Goal: Information Seeking & Learning: Learn about a topic

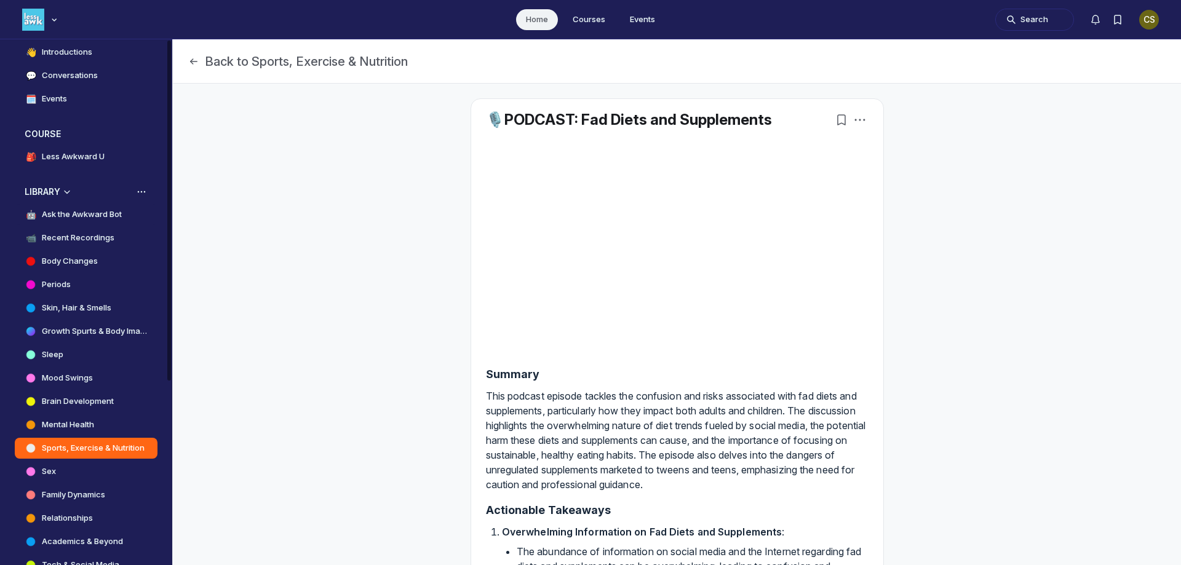
scroll to position [185, 0]
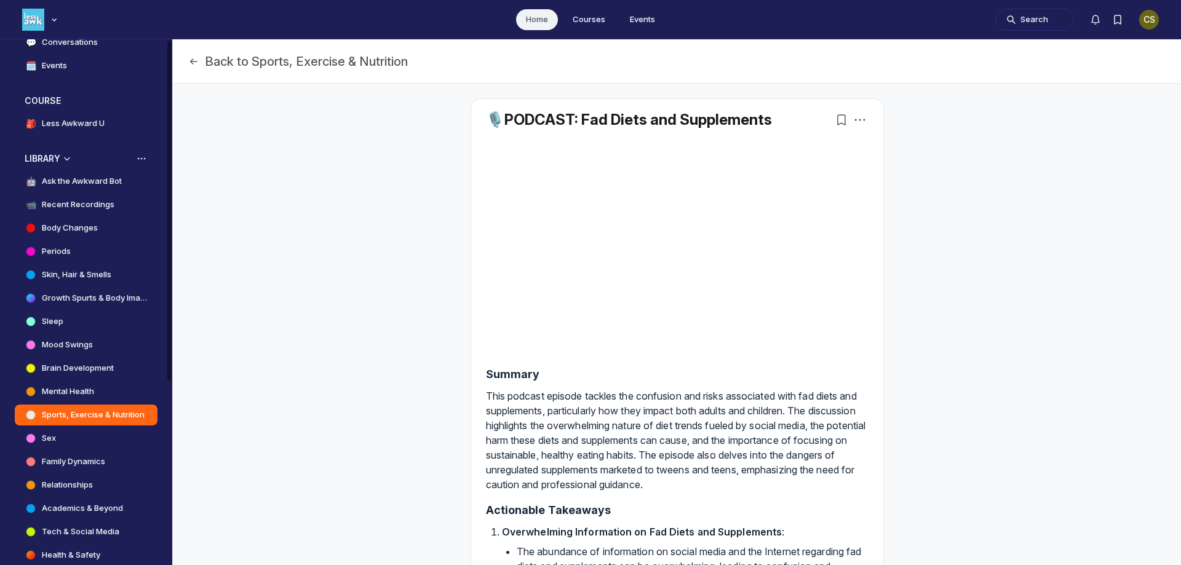
click at [78, 224] on h4 "Body Changes" at bounding box center [70, 228] width 56 height 12
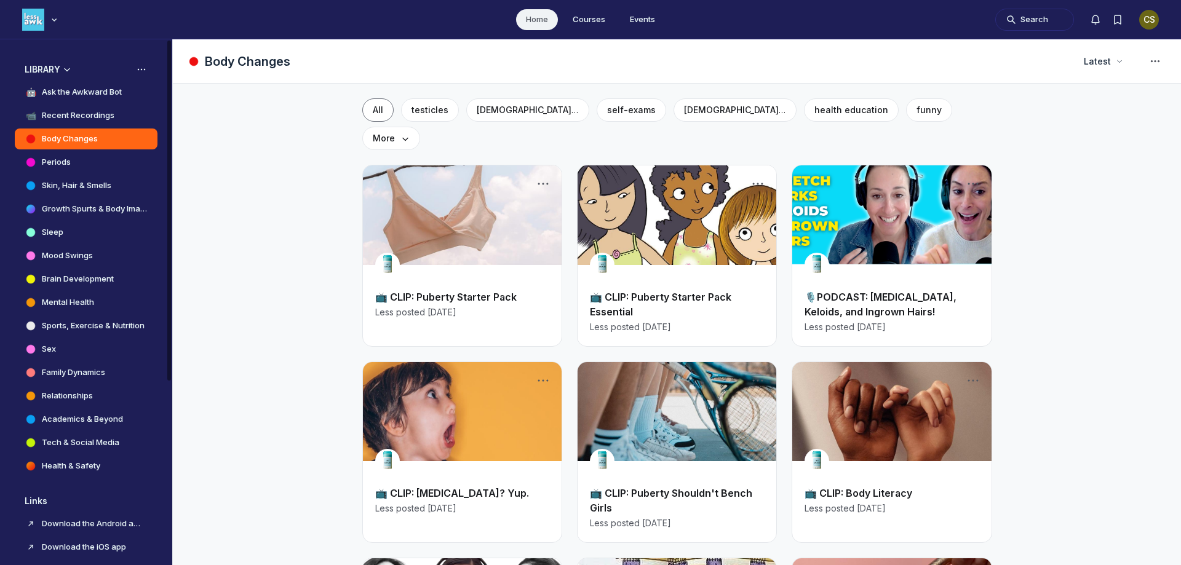
scroll to position [285, 0]
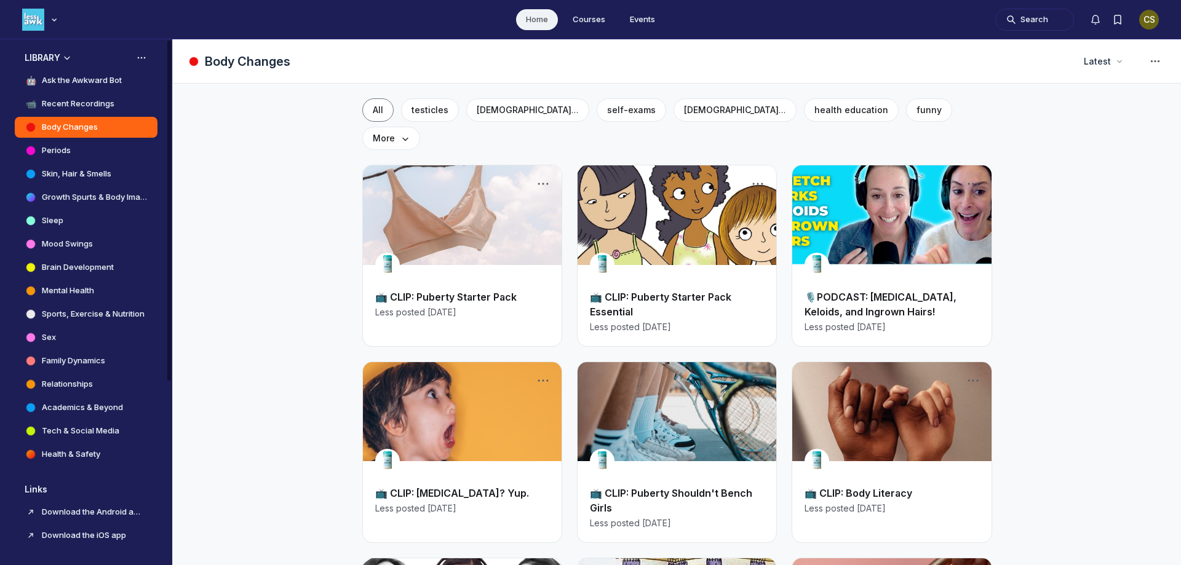
click at [71, 196] on h4 "Growth Spurts & Body Image" at bounding box center [95, 197] width 106 height 12
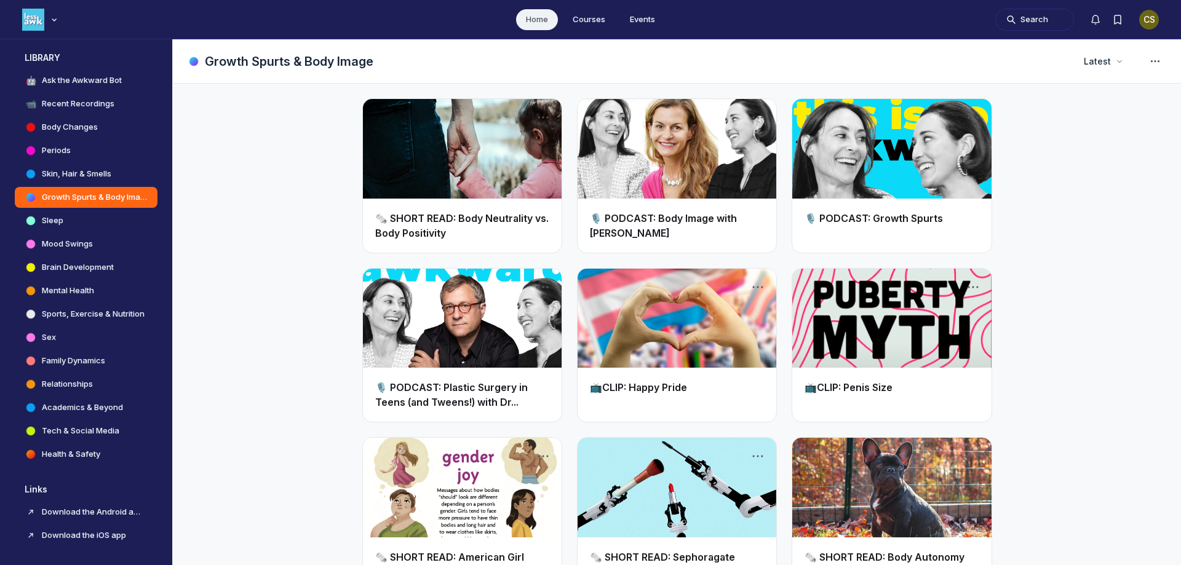
click at [511, 143] on link "Main Content" at bounding box center [462, 149] width 199 height 100
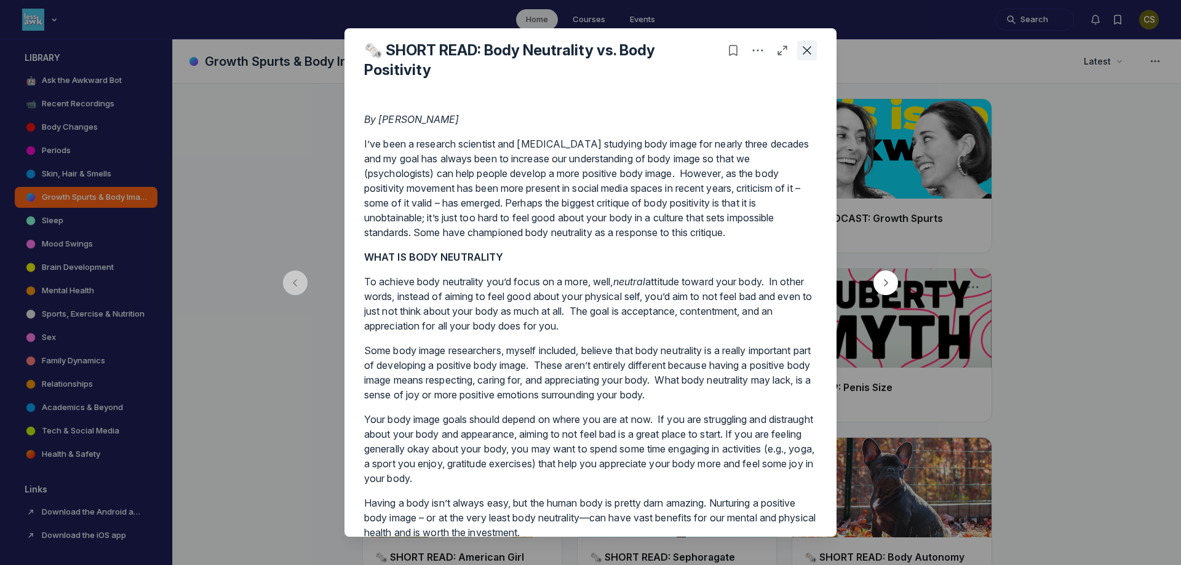
click at [808, 52] on use "Close post" at bounding box center [807, 50] width 9 height 9
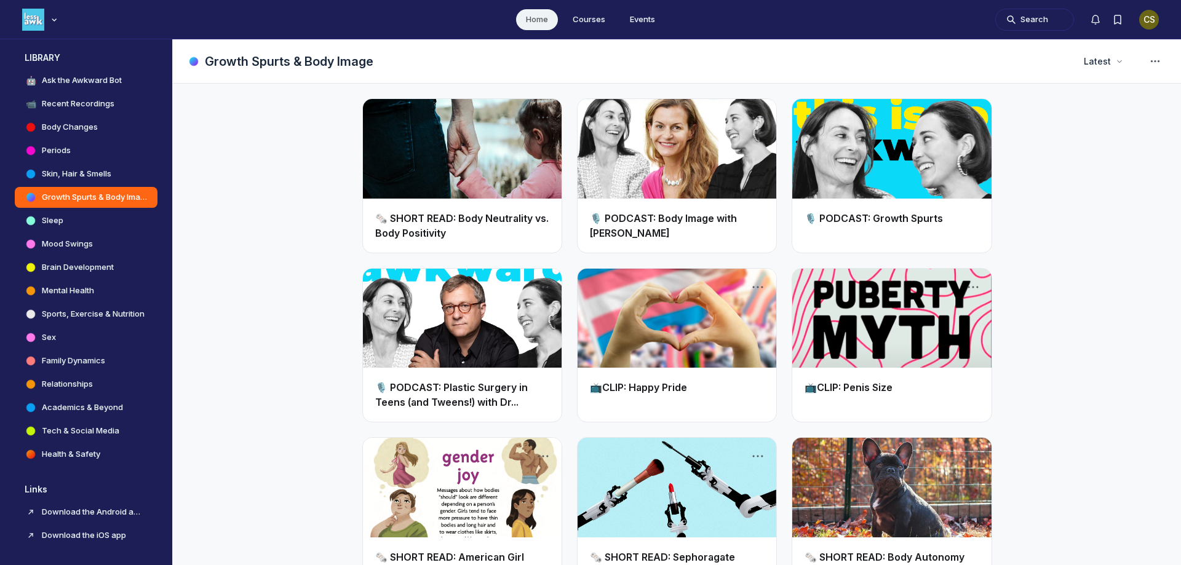
click at [637, 179] on link "Main Content" at bounding box center [677, 149] width 199 height 100
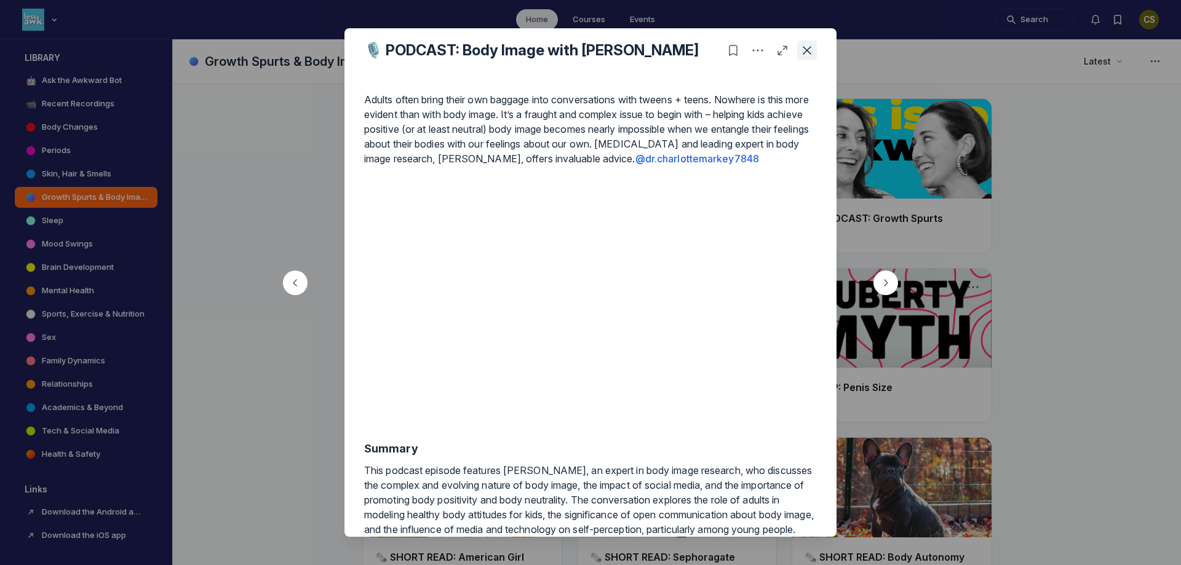
click at [810, 48] on use "Close post" at bounding box center [807, 50] width 9 height 9
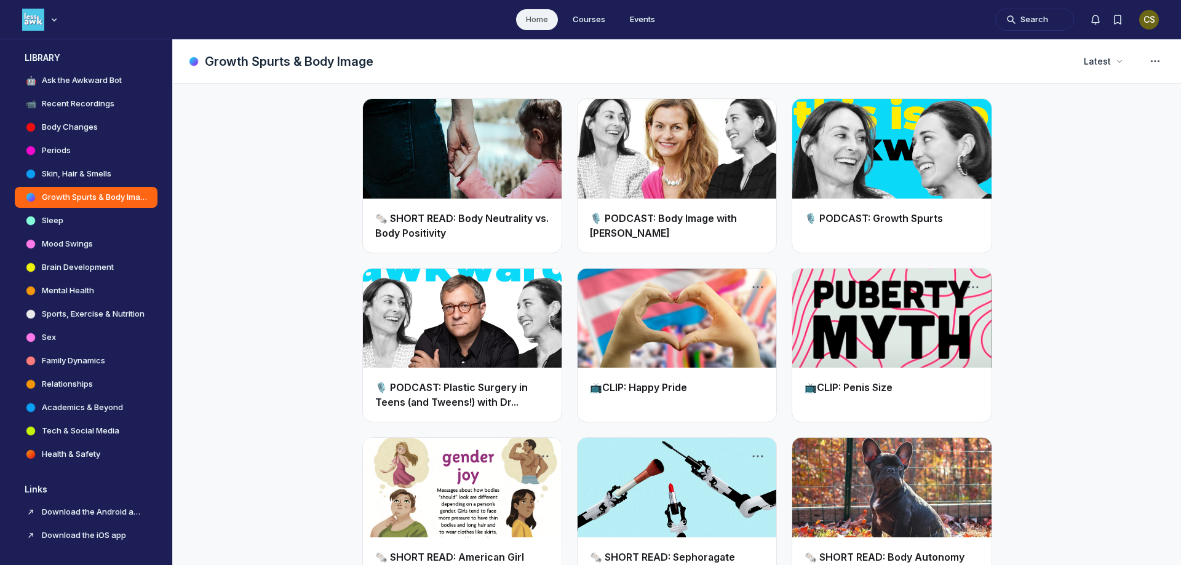
click at [880, 323] on link "Main Content" at bounding box center [891, 319] width 199 height 100
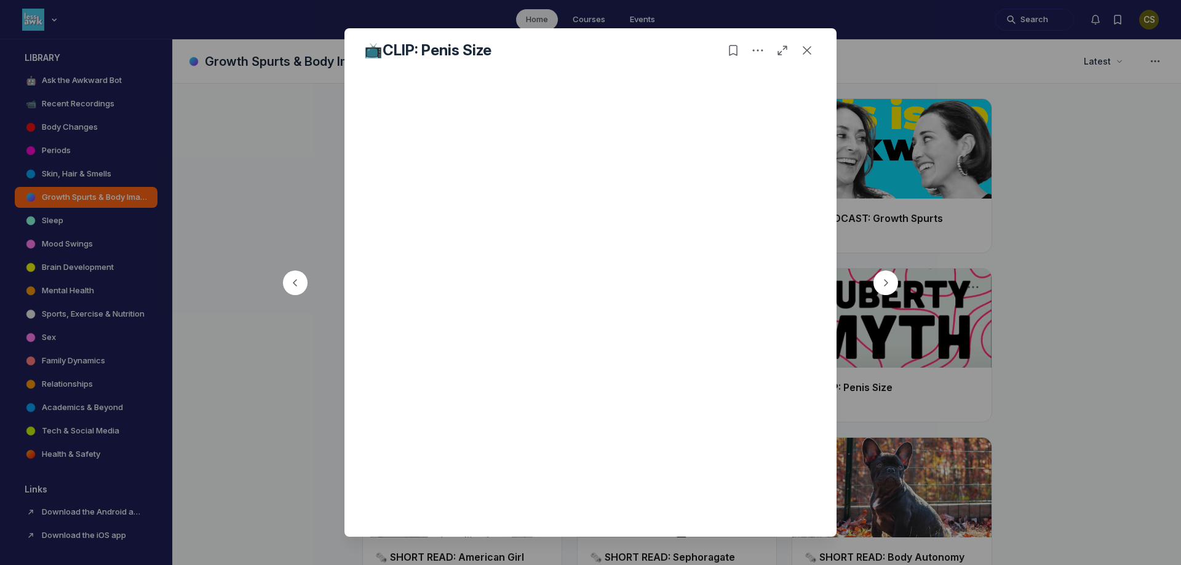
scroll to position [129, 0]
click at [806, 45] on icon "Close post" at bounding box center [807, 50] width 12 height 12
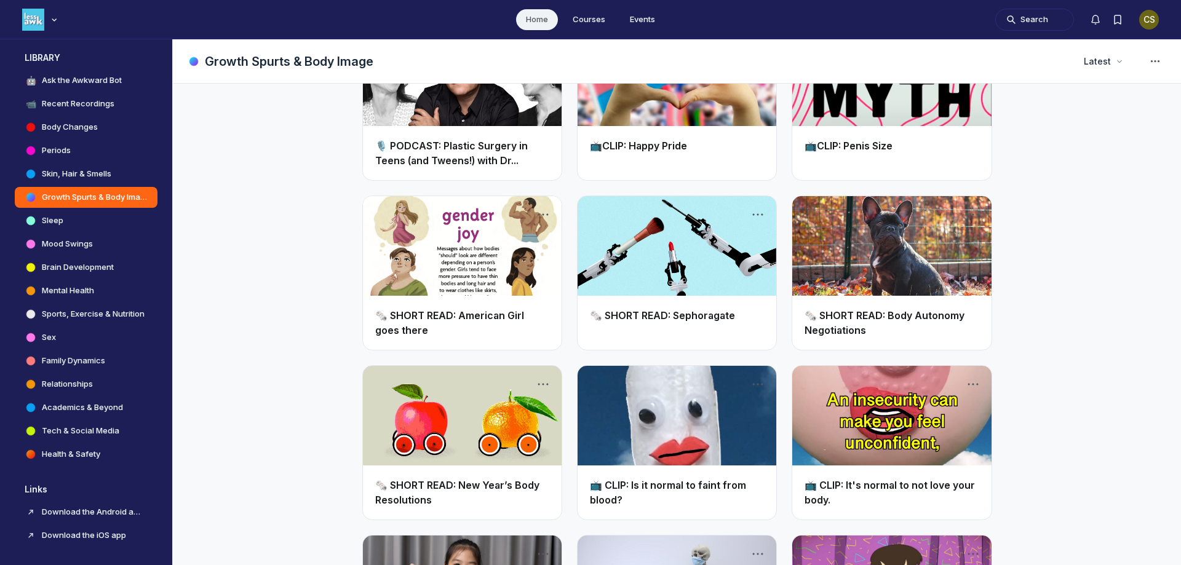
scroll to position [308, 0]
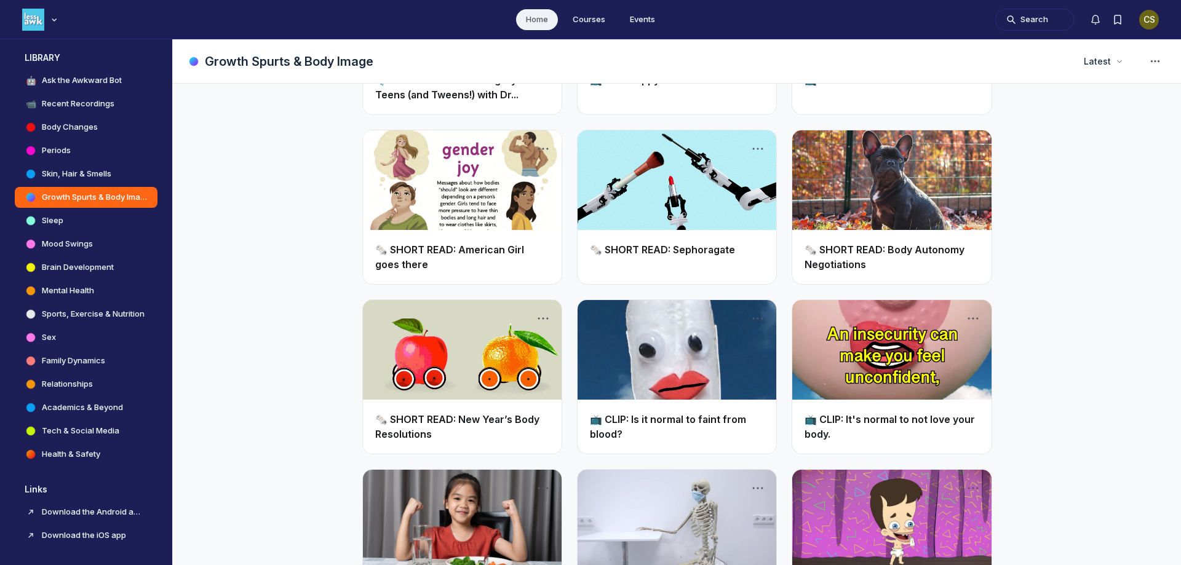
click at [908, 354] on link "Main Content" at bounding box center [891, 350] width 199 height 100
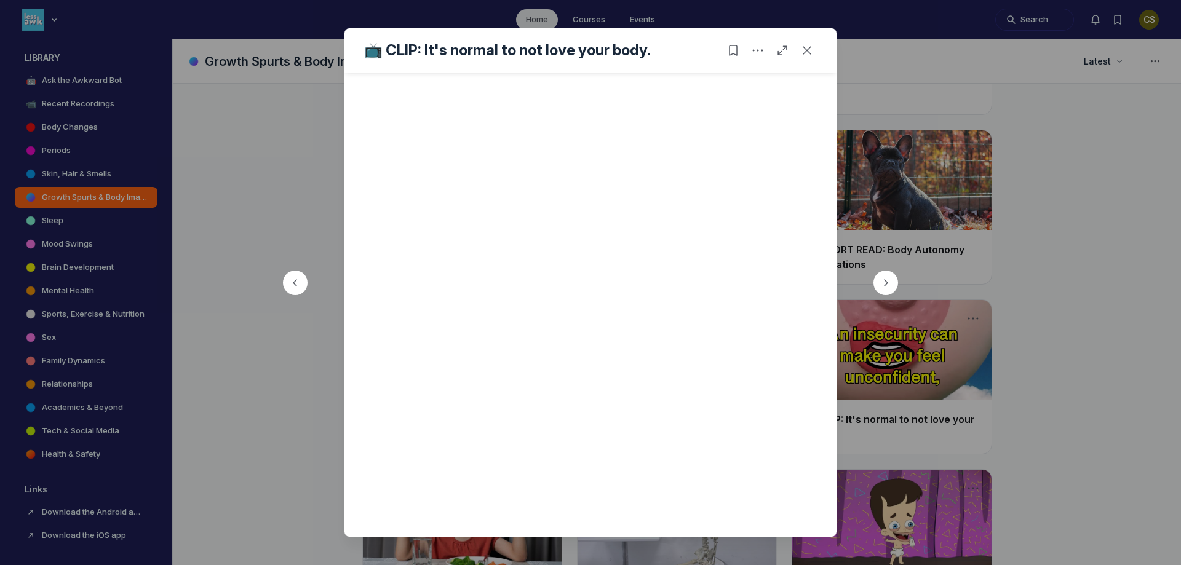
scroll to position [6, 0]
click at [804, 47] on use "Close post" at bounding box center [807, 50] width 9 height 9
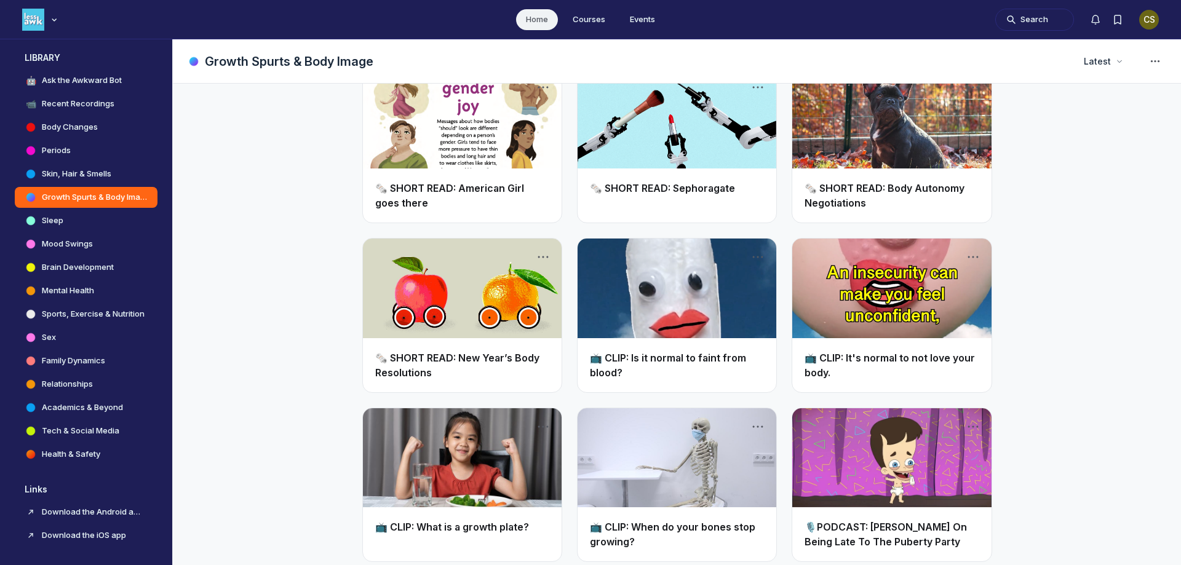
scroll to position [492, 0]
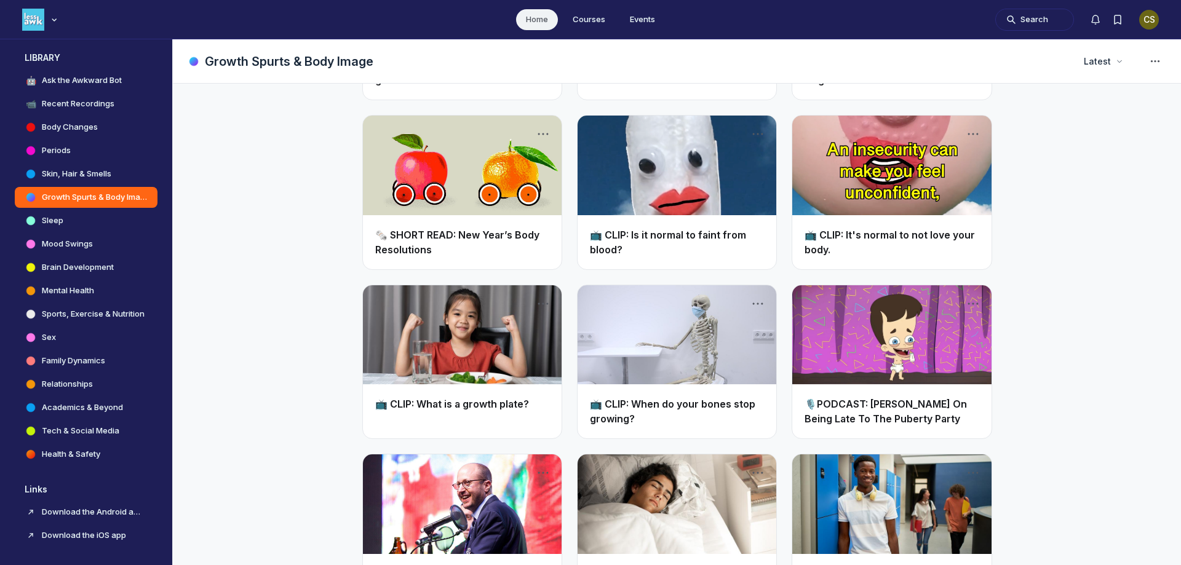
click at [653, 348] on link "Main Content" at bounding box center [677, 335] width 199 height 100
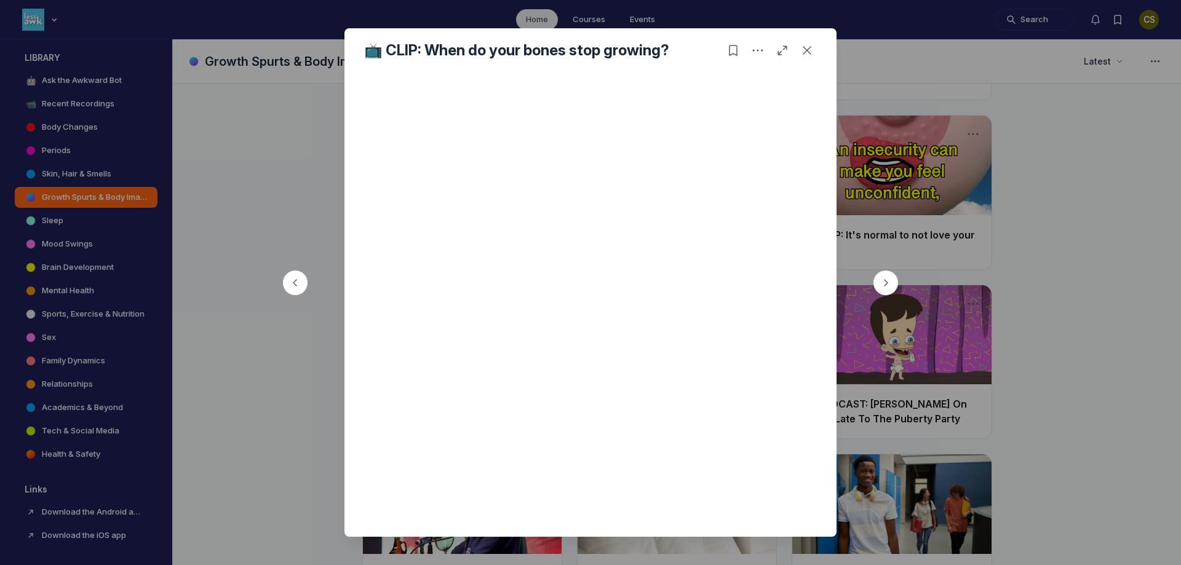
scroll to position [129, 0]
click at [810, 44] on icon "Close post" at bounding box center [807, 50] width 12 height 12
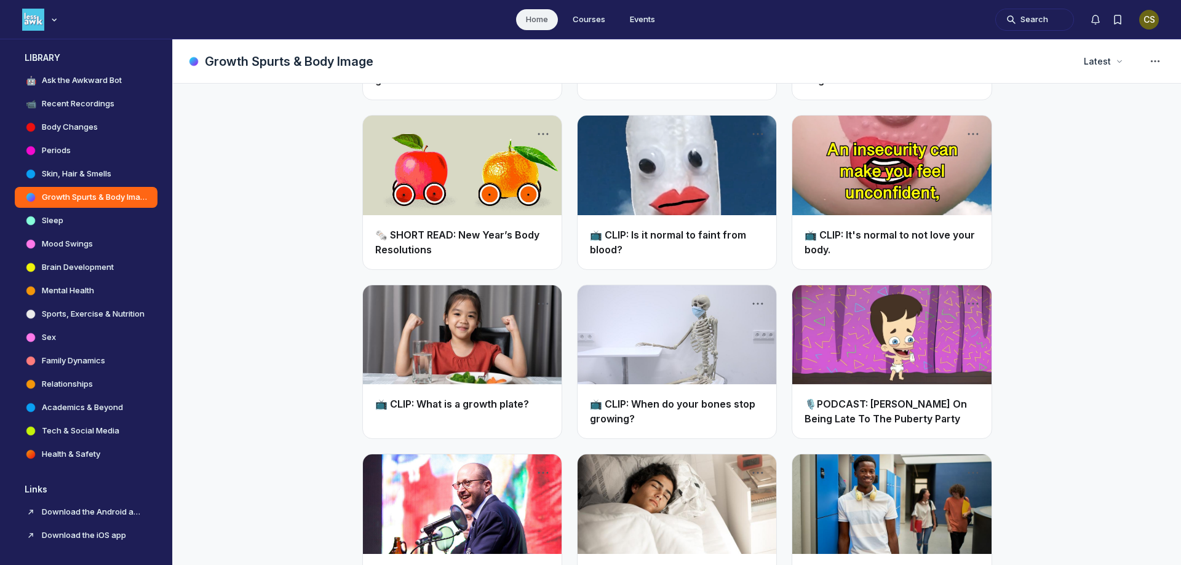
click at [854, 363] on link "Main Content" at bounding box center [891, 335] width 199 height 100
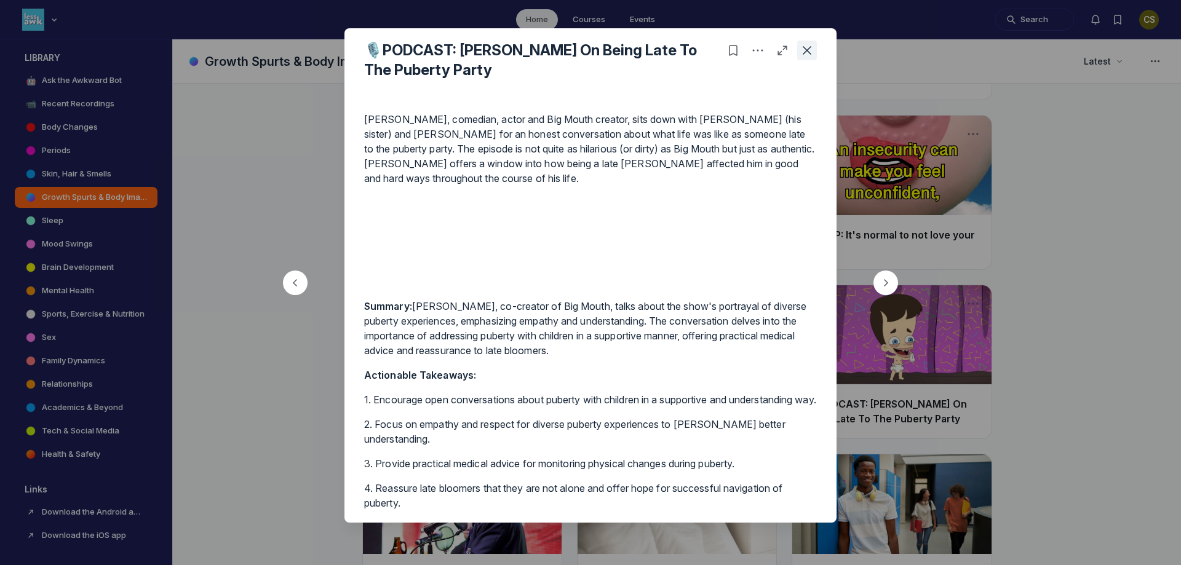
click at [811, 50] on icon "Close post" at bounding box center [807, 50] width 12 height 12
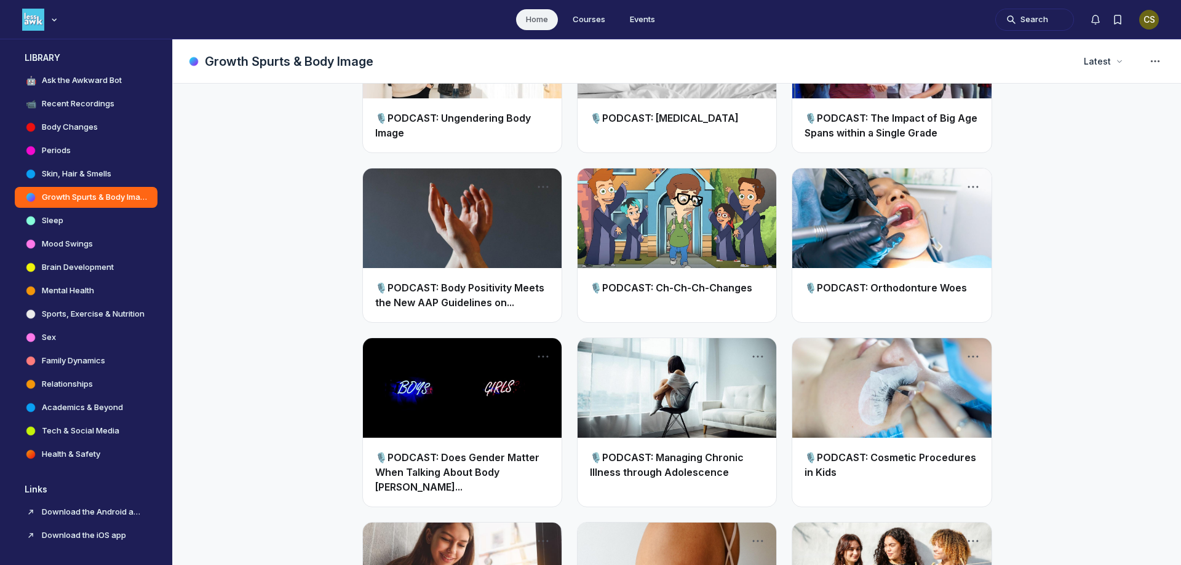
scroll to position [1292, 0]
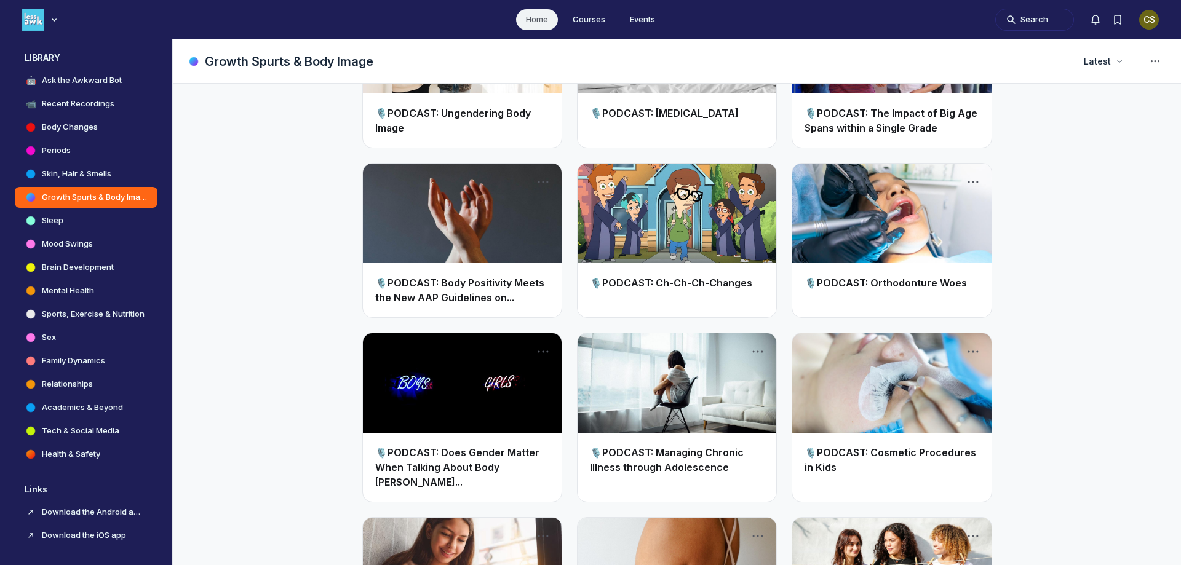
click at [447, 253] on link "Main Content" at bounding box center [462, 214] width 199 height 100
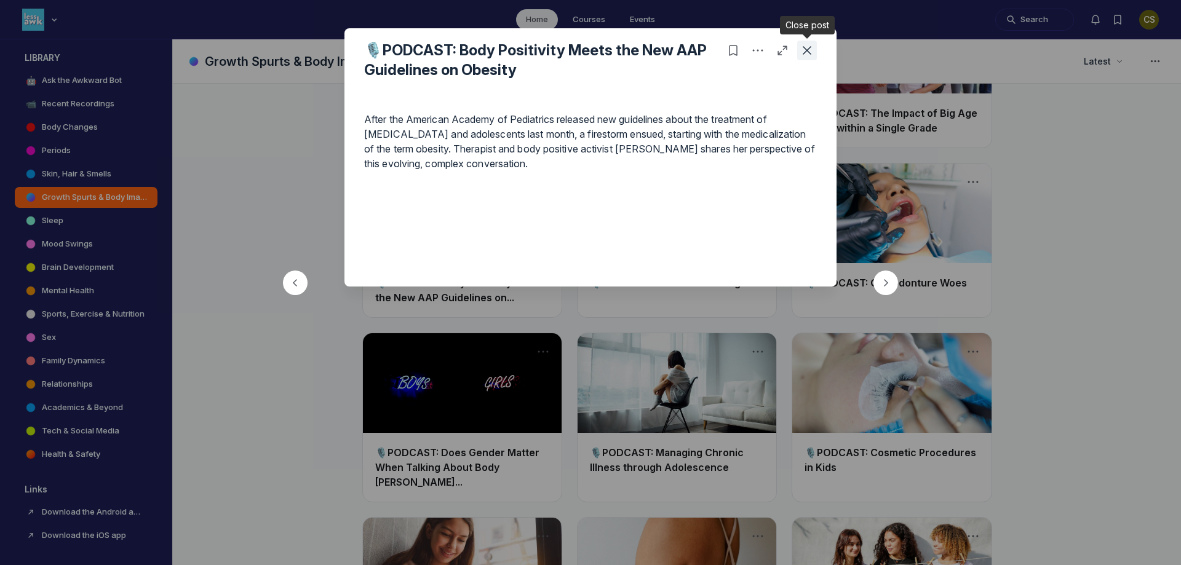
click at [810, 50] on icon "Close post" at bounding box center [807, 50] width 12 height 12
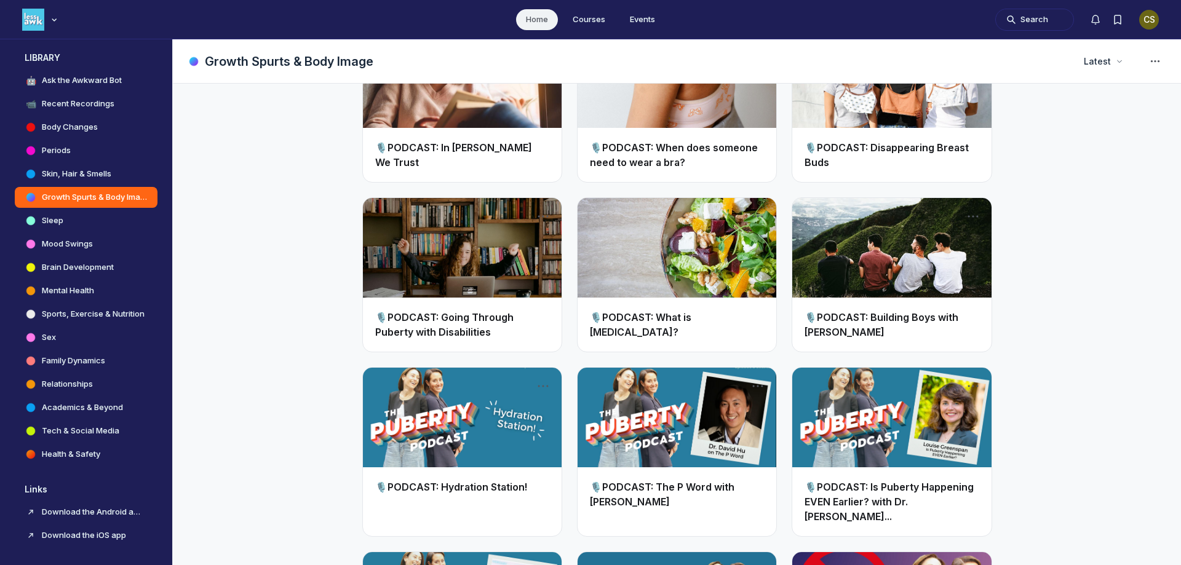
scroll to position [1845, 0]
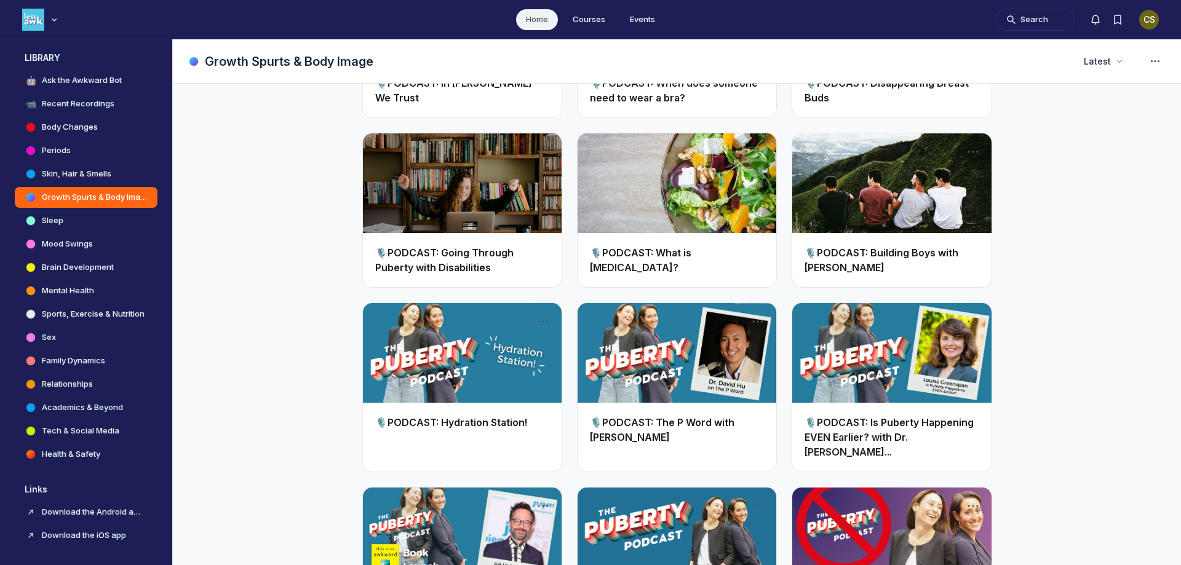
click at [707, 187] on link "Main Content" at bounding box center [677, 183] width 199 height 100
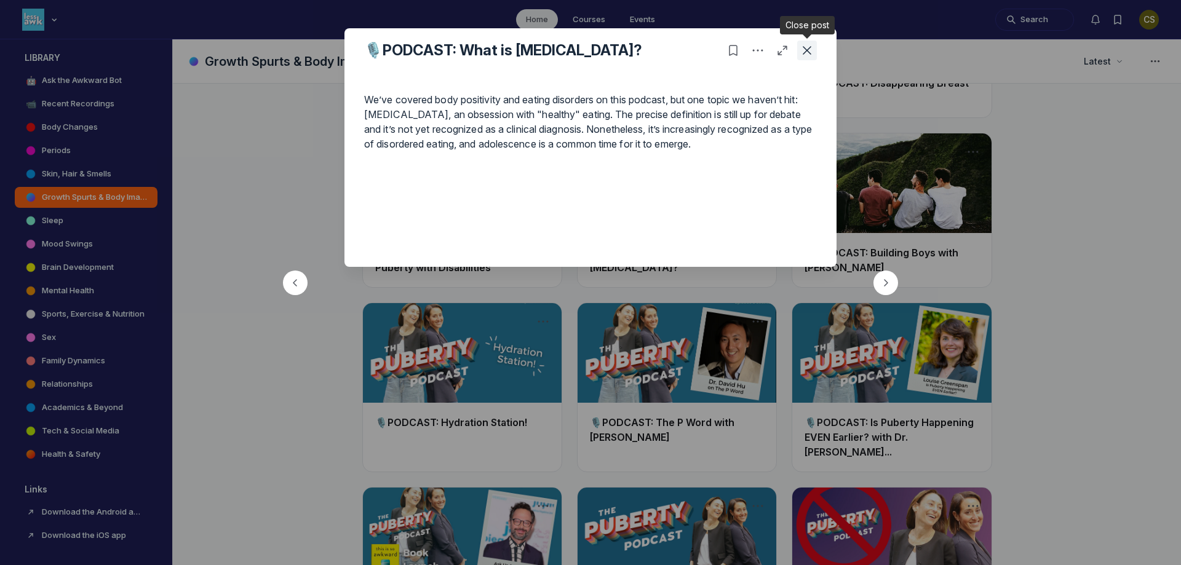
click at [809, 52] on use "Close post" at bounding box center [807, 50] width 9 height 9
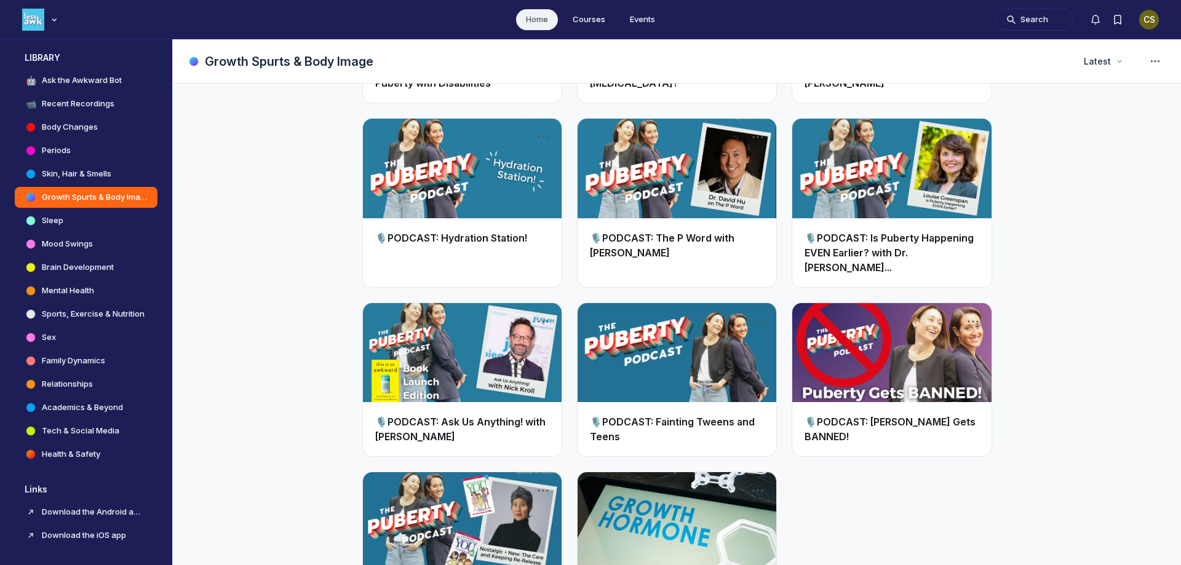
scroll to position [2077, 0]
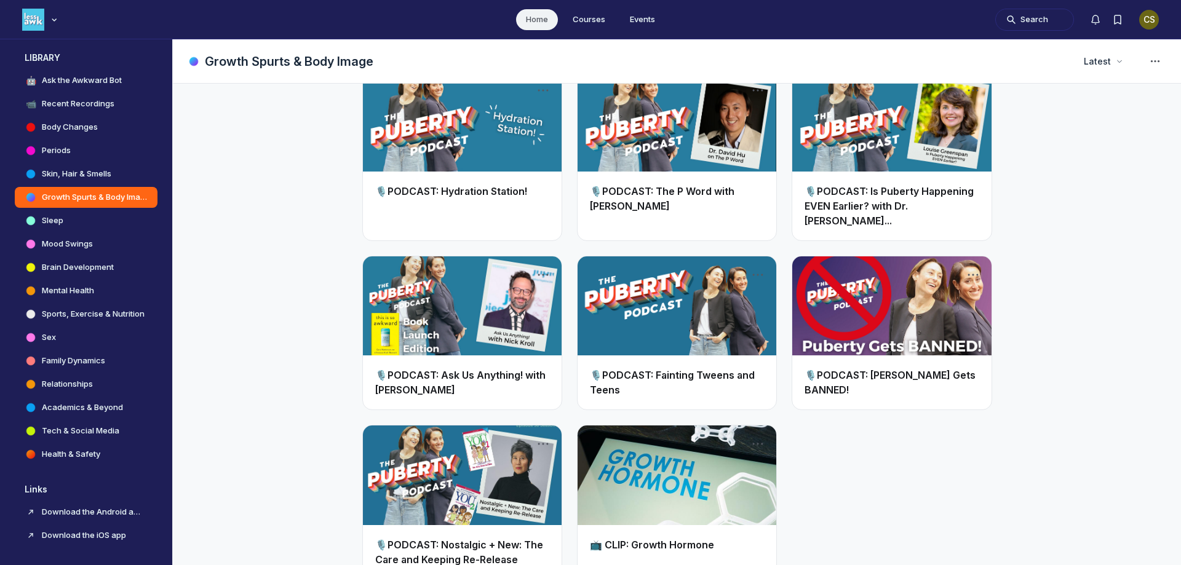
click at [656, 490] on link "Main Content" at bounding box center [677, 476] width 199 height 100
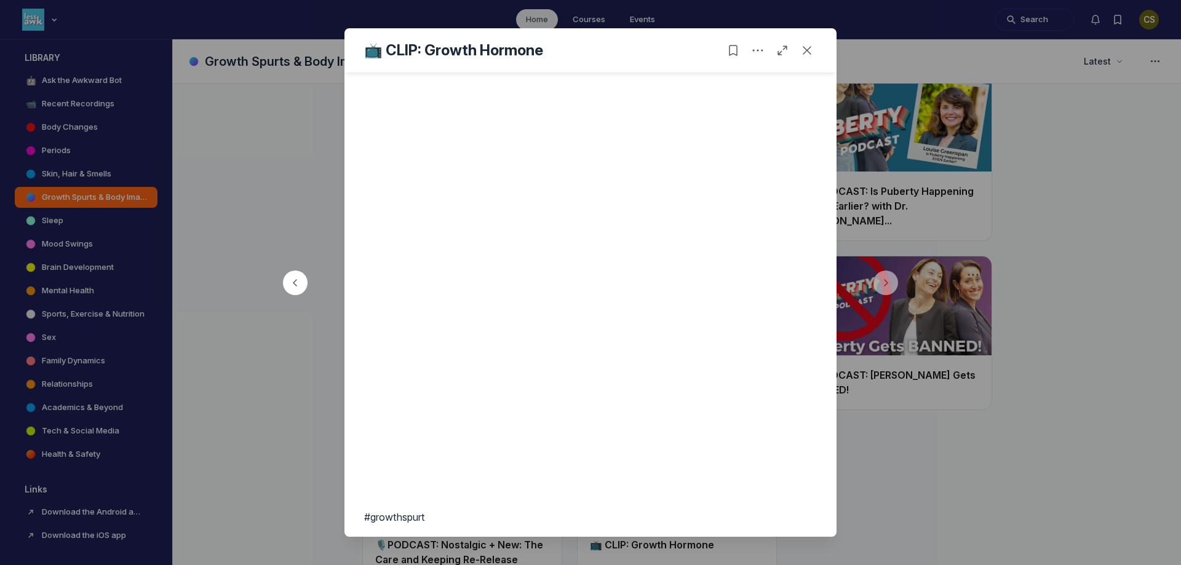
scroll to position [92, 0]
click at [809, 48] on use "Close post" at bounding box center [807, 50] width 9 height 9
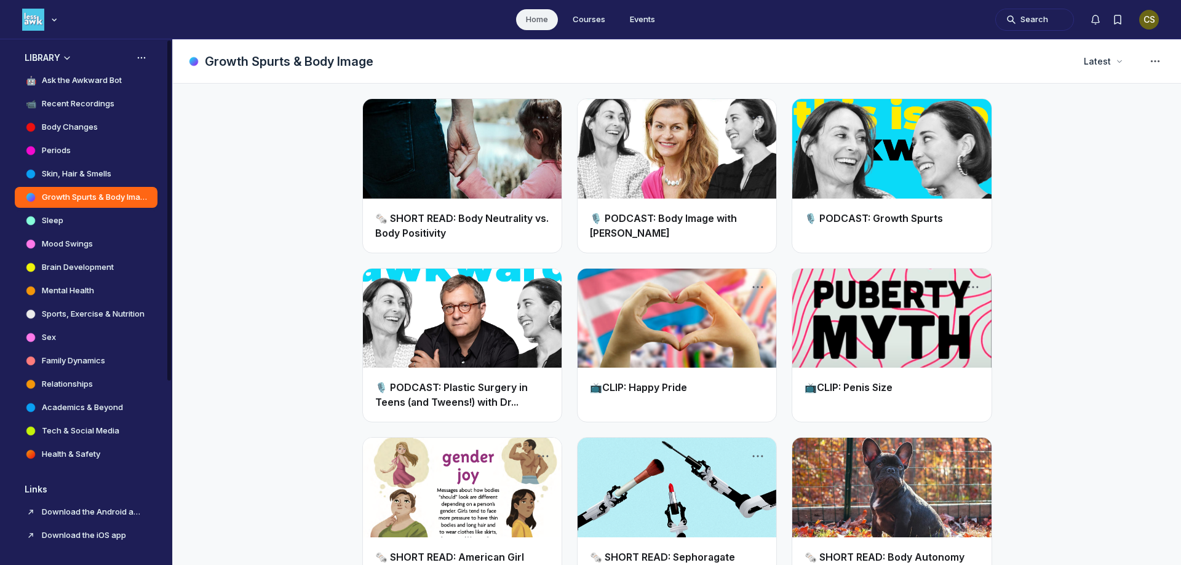
click at [50, 218] on h4 "Sleep" at bounding box center [53, 221] width 22 height 12
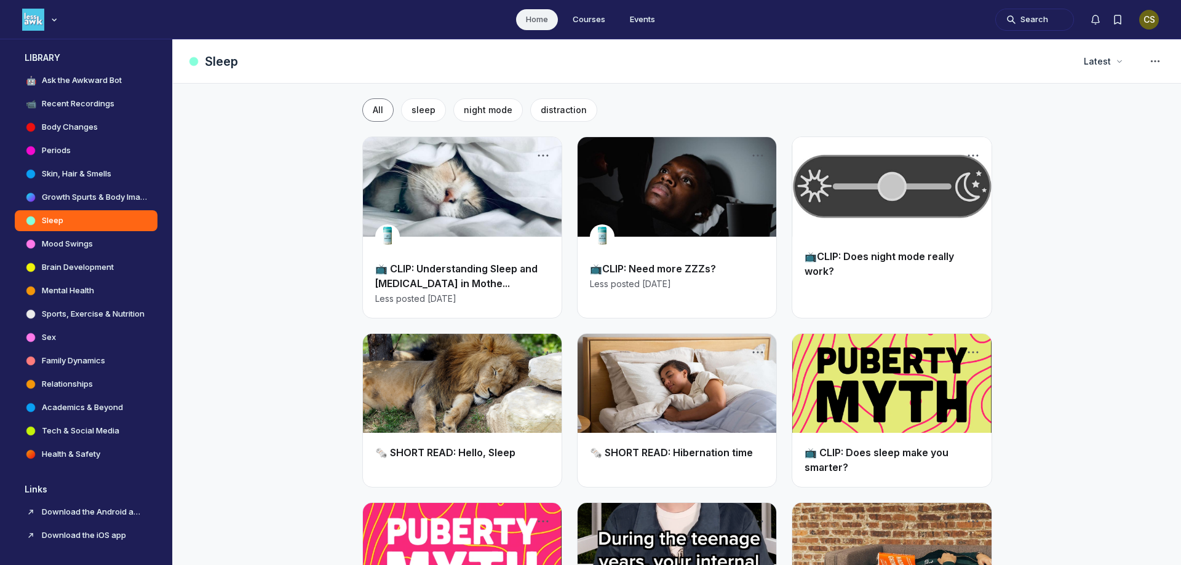
click at [496, 258] on div "📺 CLIP: Understanding Sleep and [MEDICAL_DATA] in Mothe... Less posted [DATE]" at bounding box center [462, 283] width 199 height 69
click at [491, 225] on link "Main Content" at bounding box center [462, 187] width 199 height 100
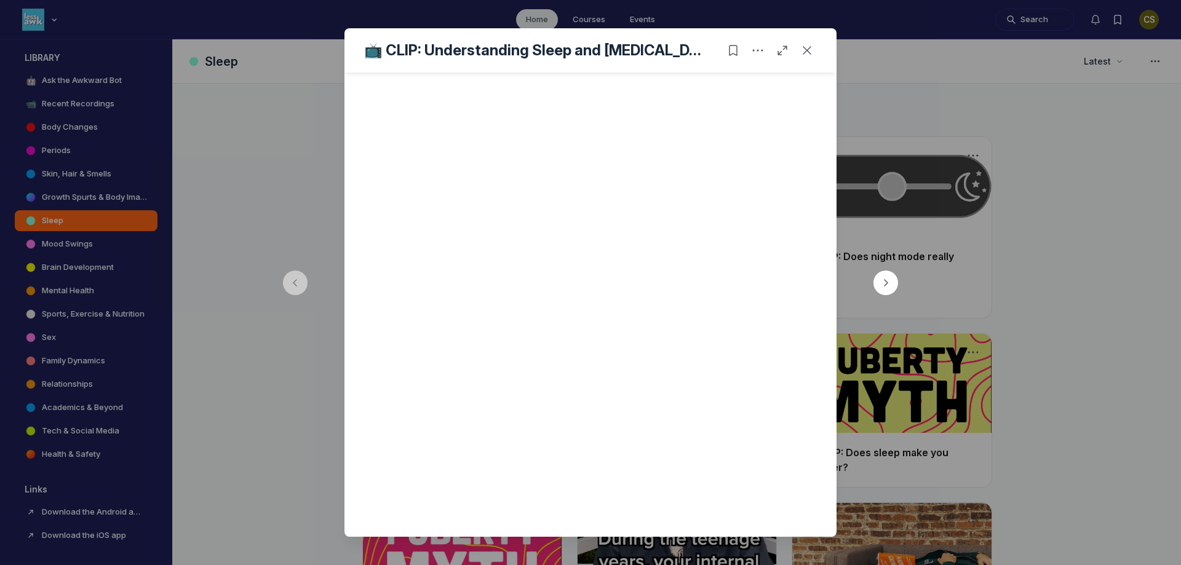
scroll to position [334, 0]
click at [810, 47] on use "Close post" at bounding box center [807, 50] width 9 height 9
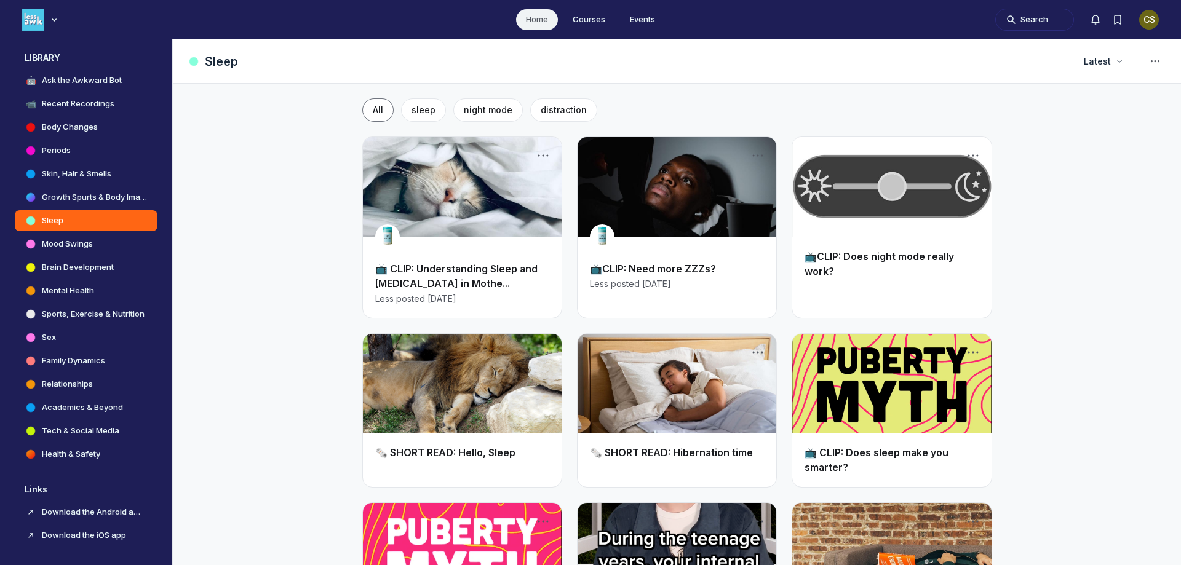
click at [691, 200] on link "Main Content" at bounding box center [677, 187] width 199 height 100
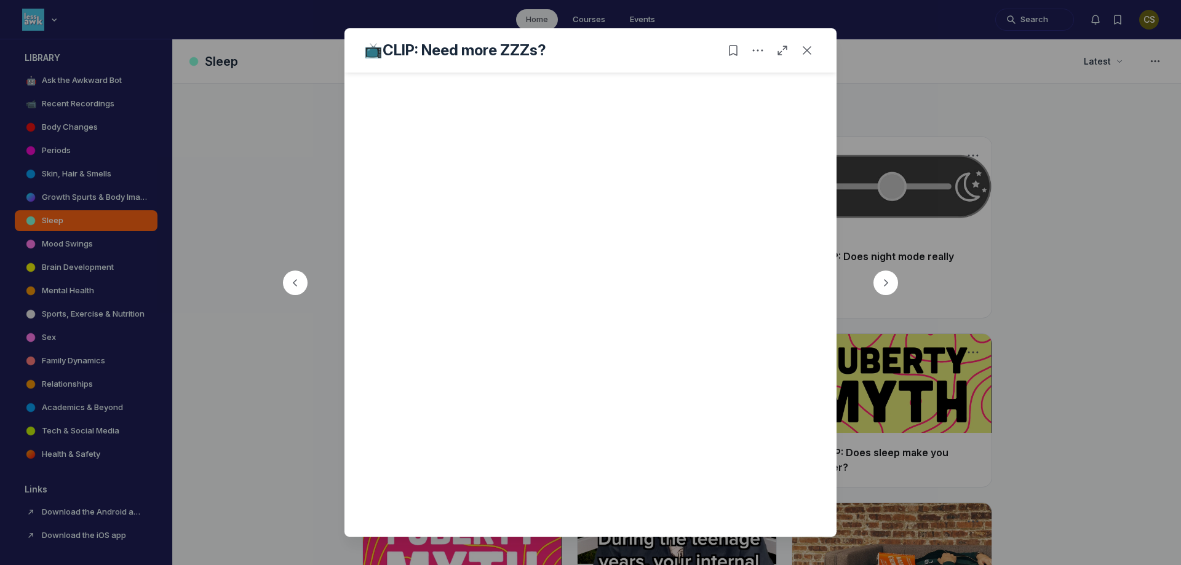
scroll to position [334, 0]
click at [810, 49] on icon "Close post" at bounding box center [807, 50] width 12 height 12
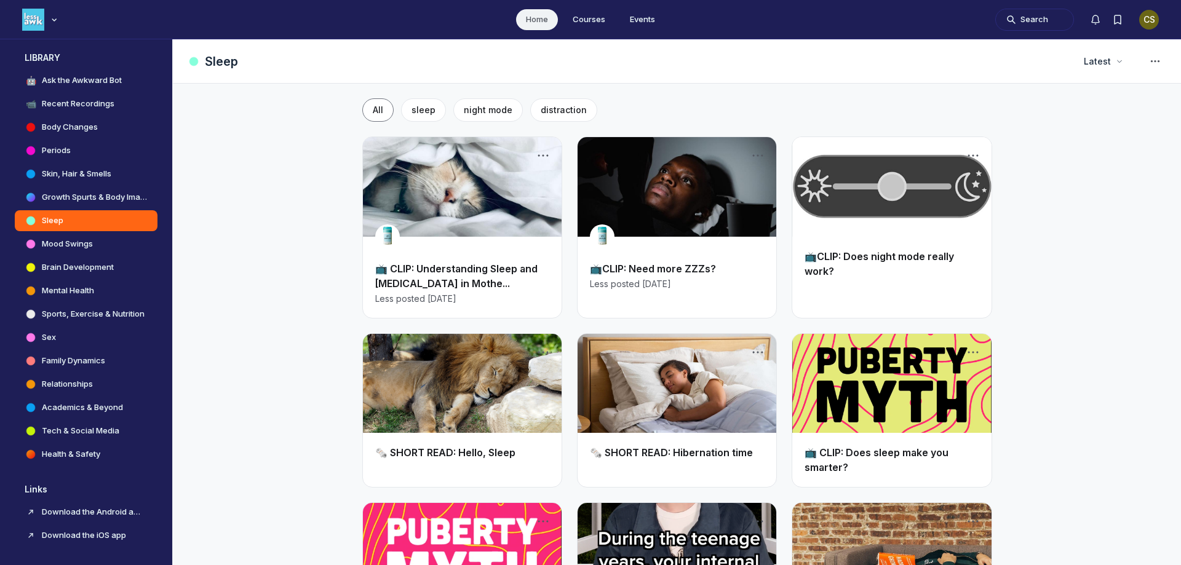
click at [857, 220] on link "Main Content" at bounding box center [891, 187] width 199 height 100
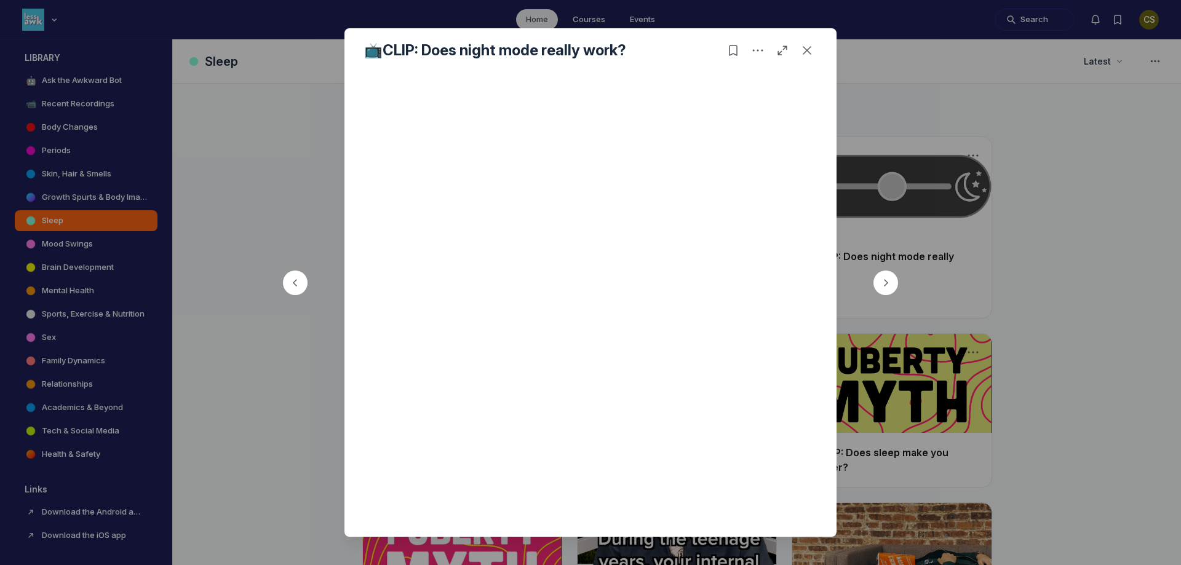
scroll to position [129, 0]
click at [806, 51] on use "Close post" at bounding box center [807, 50] width 9 height 9
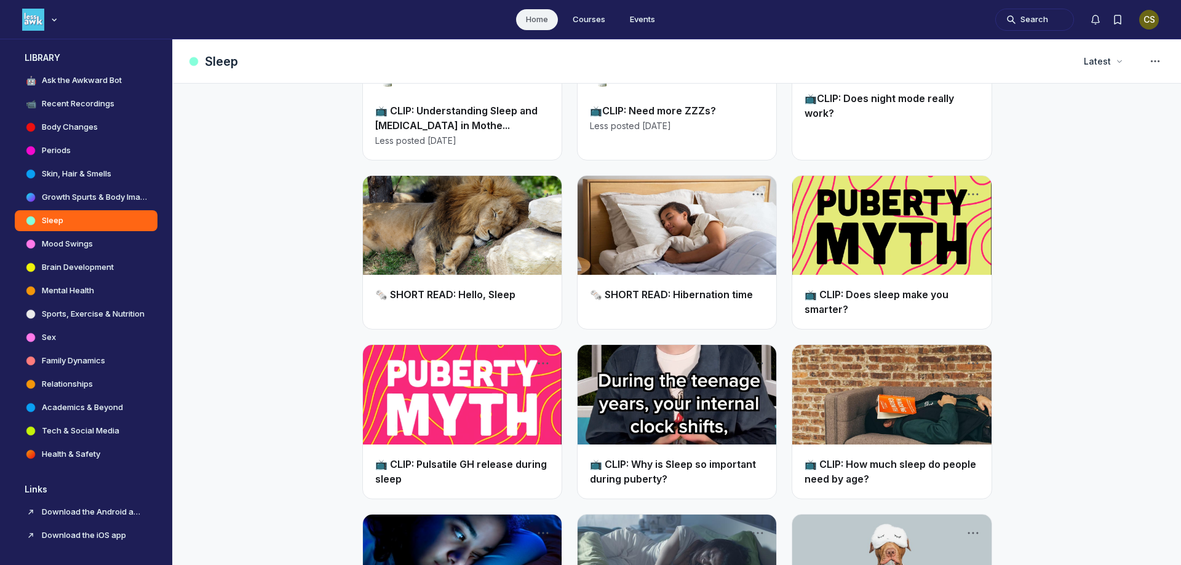
scroll to position [185, 0]
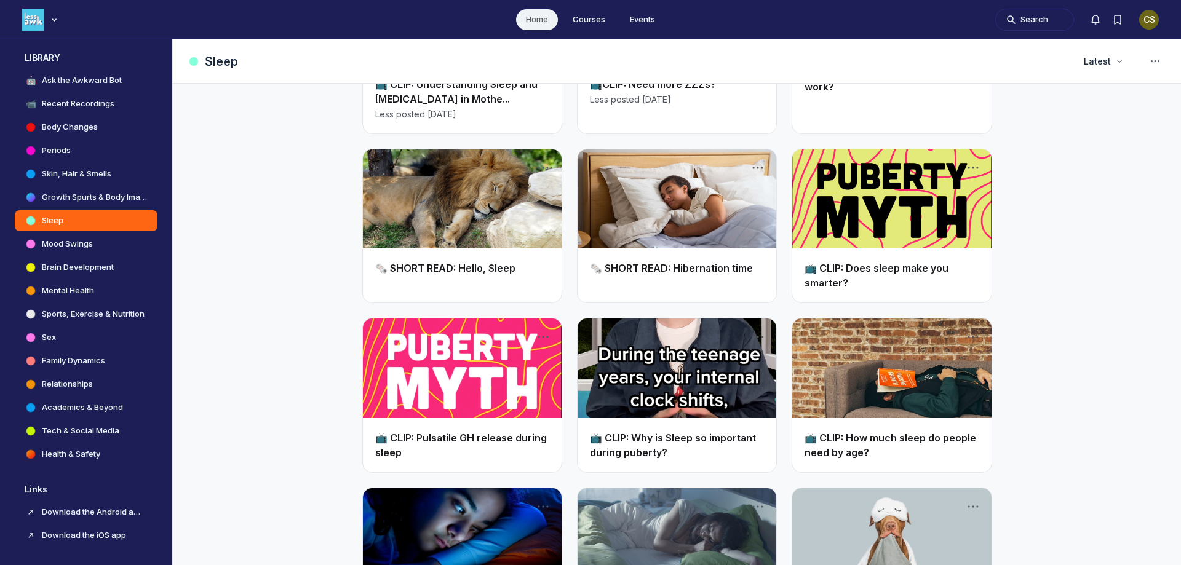
click at [881, 233] on link "Main Content" at bounding box center [891, 199] width 199 height 100
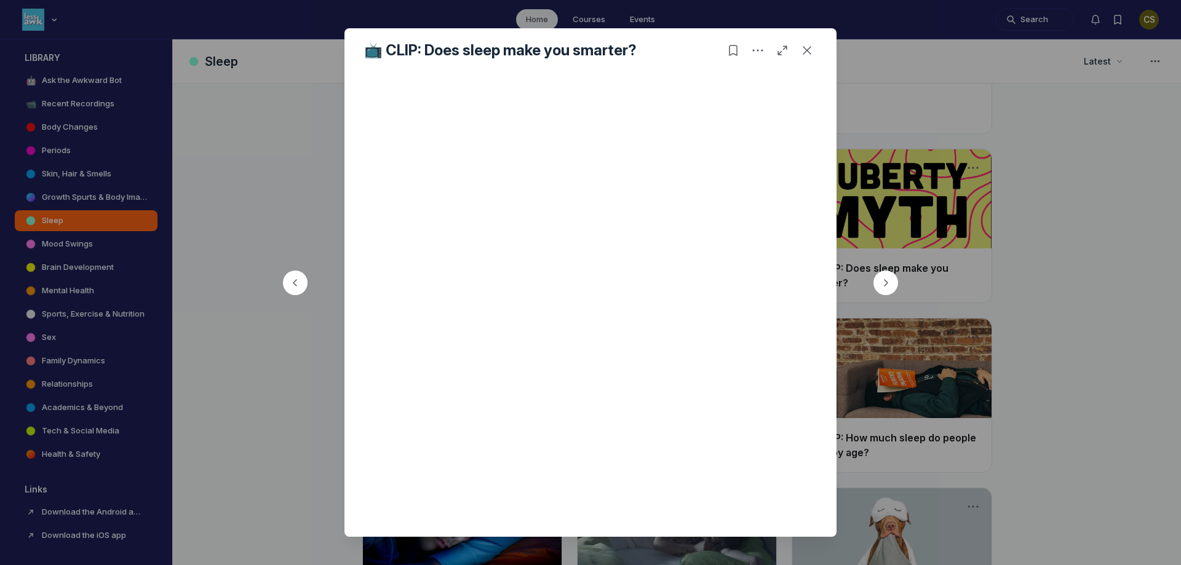
scroll to position [123, 0]
click at [808, 49] on use "Close post" at bounding box center [807, 50] width 9 height 9
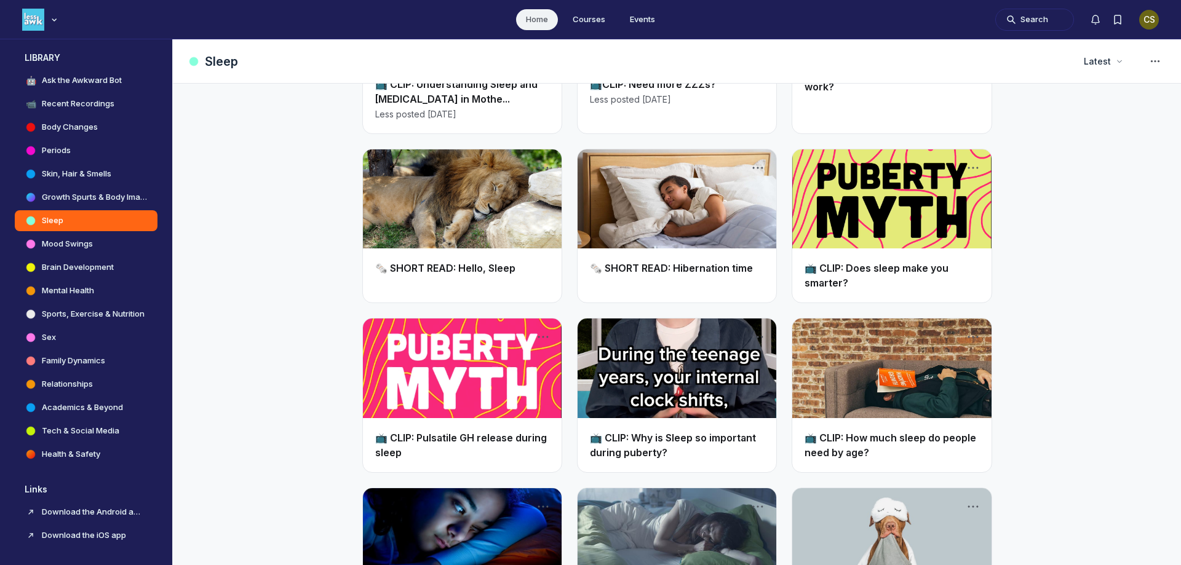
click at [448, 379] on link "Main Content" at bounding box center [462, 369] width 199 height 100
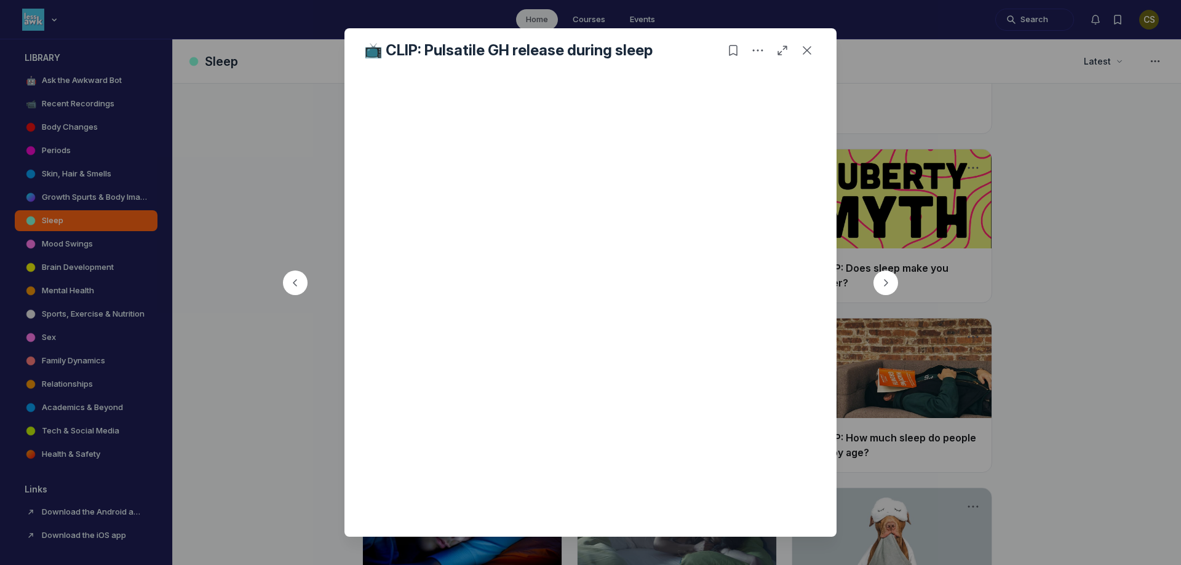
scroll to position [129, 0]
click at [807, 53] on icon "Close post" at bounding box center [807, 50] width 12 height 12
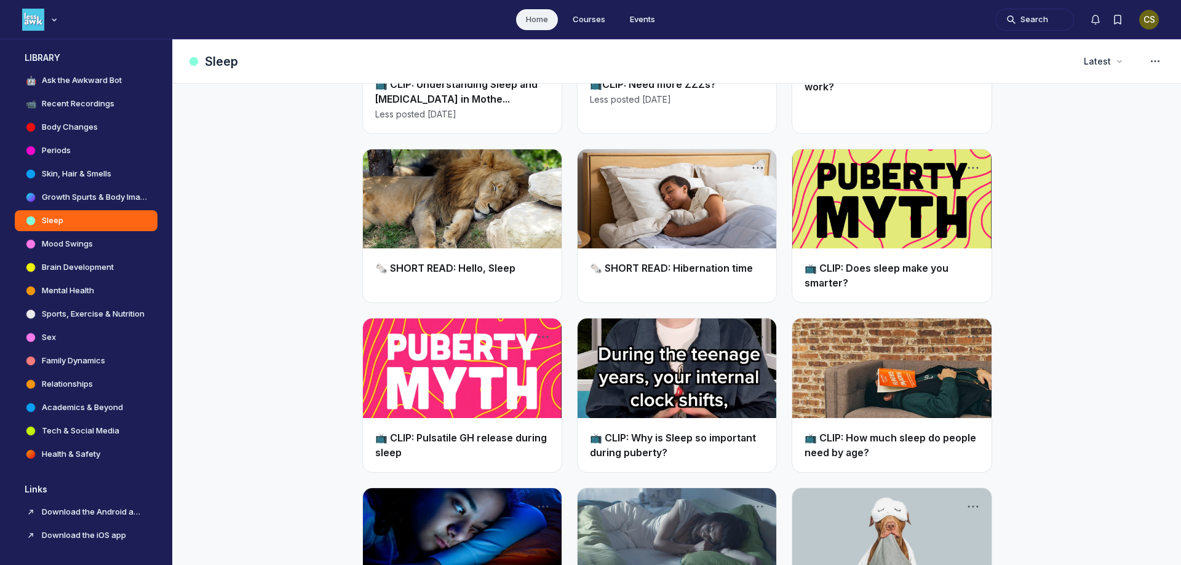
click at [653, 390] on link "Main Content" at bounding box center [677, 369] width 199 height 100
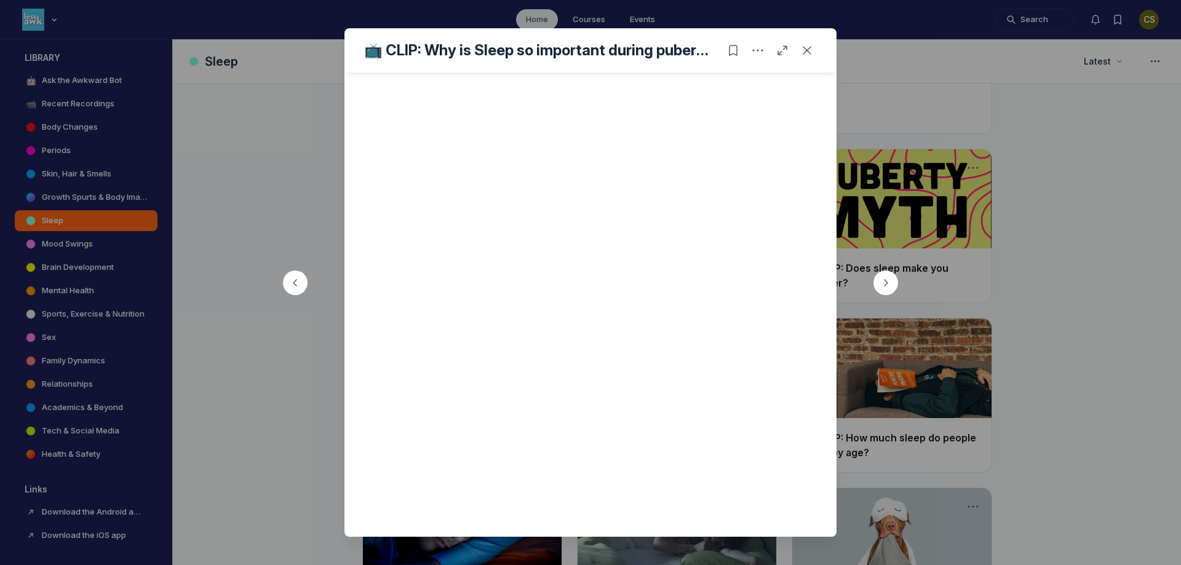
scroll to position [129, 0]
click at [807, 56] on icon "Close post" at bounding box center [807, 50] width 12 height 12
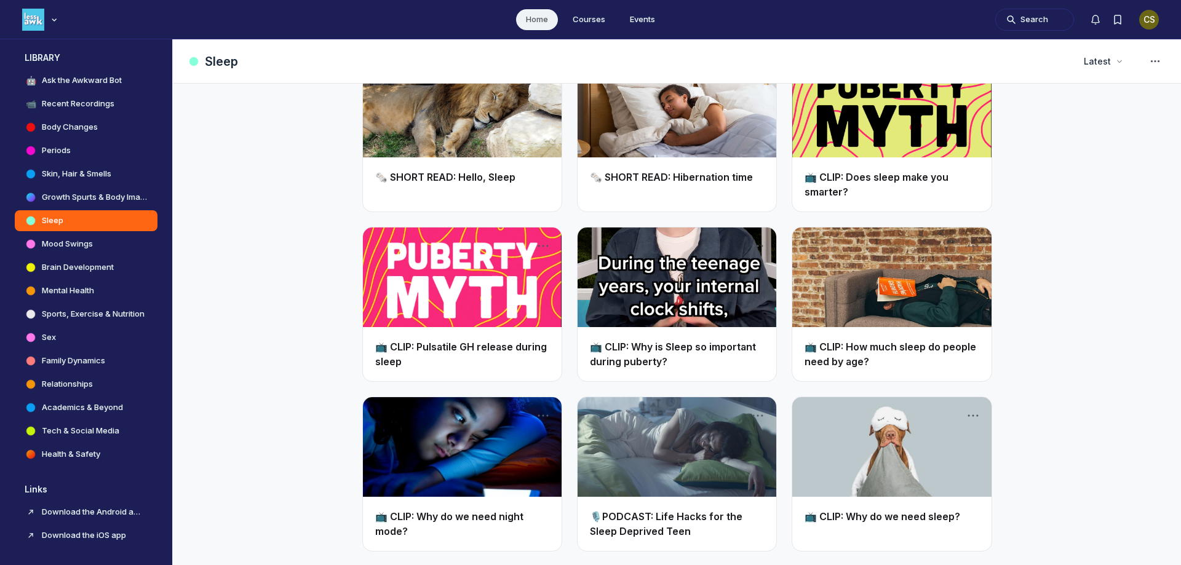
scroll to position [277, 0]
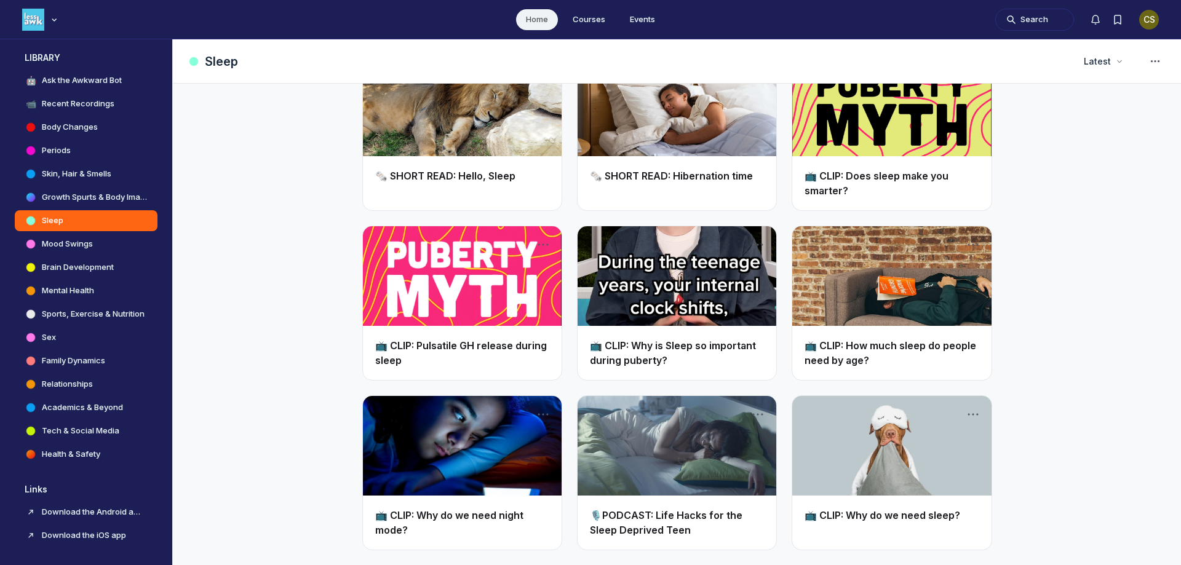
click at [848, 316] on link "Main Content" at bounding box center [891, 276] width 199 height 100
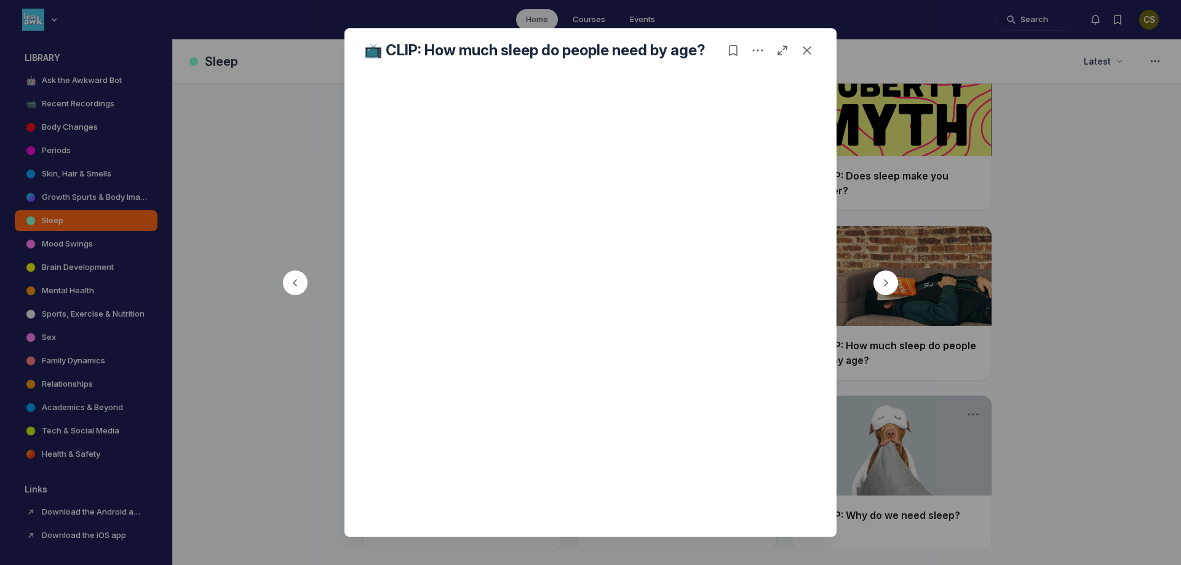
scroll to position [62, 0]
click at [808, 52] on icon "Close post" at bounding box center [807, 50] width 12 height 12
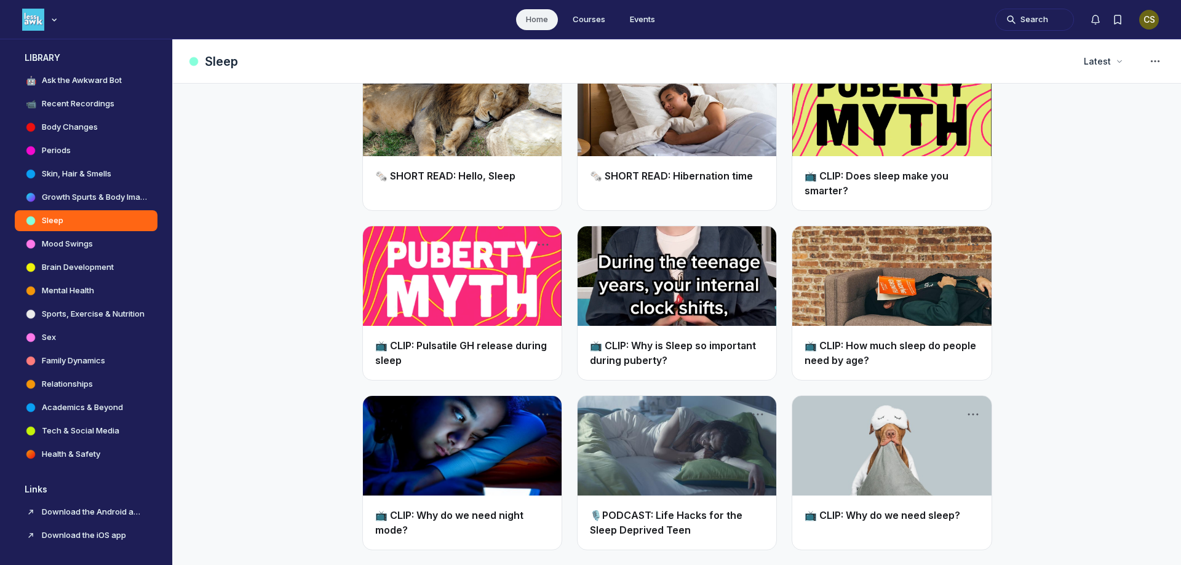
click at [873, 453] on link "Main Content" at bounding box center [891, 446] width 199 height 100
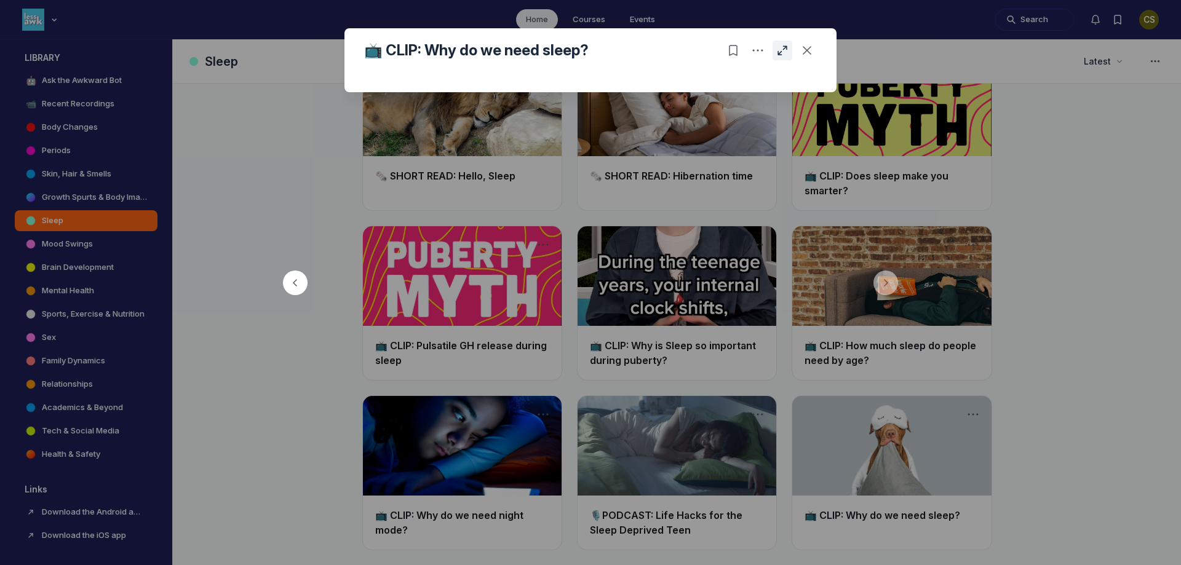
click at [779, 52] on icon "Open post in full page" at bounding box center [782, 50] width 12 height 12
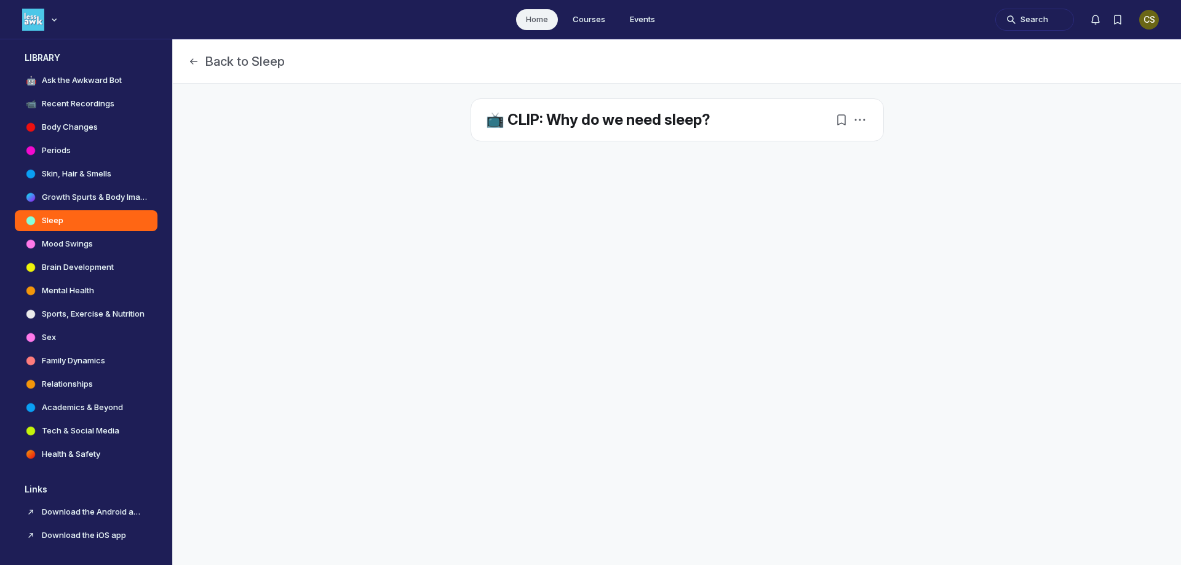
click at [644, 121] on link "📺 CLIP: Why do we need sleep?" at bounding box center [598, 120] width 225 height 18
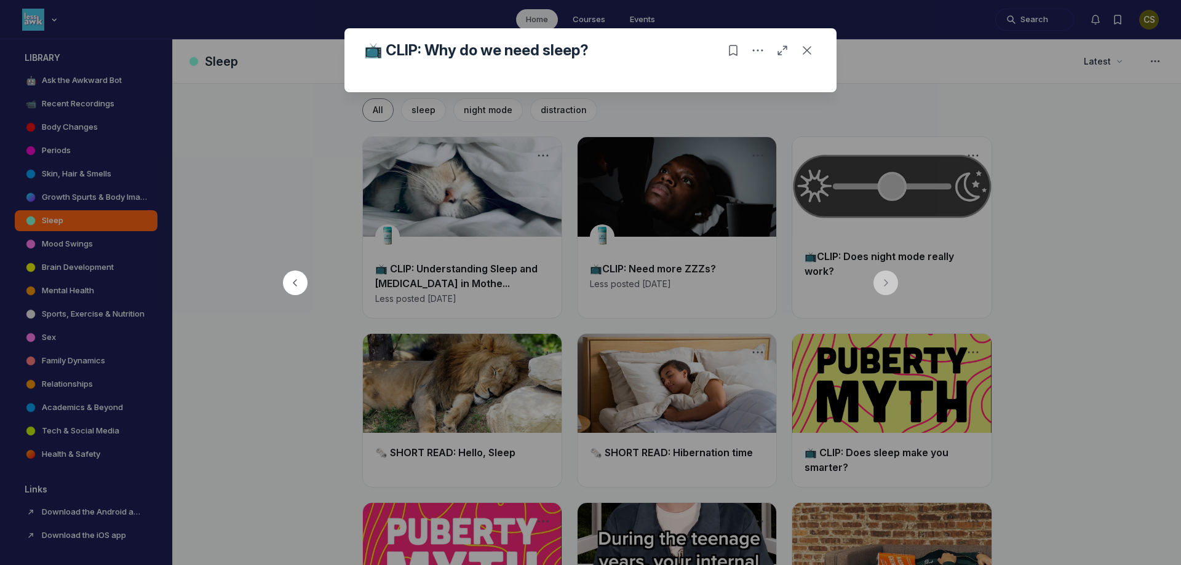
click at [1151, 244] on div at bounding box center [590, 282] width 1181 height 565
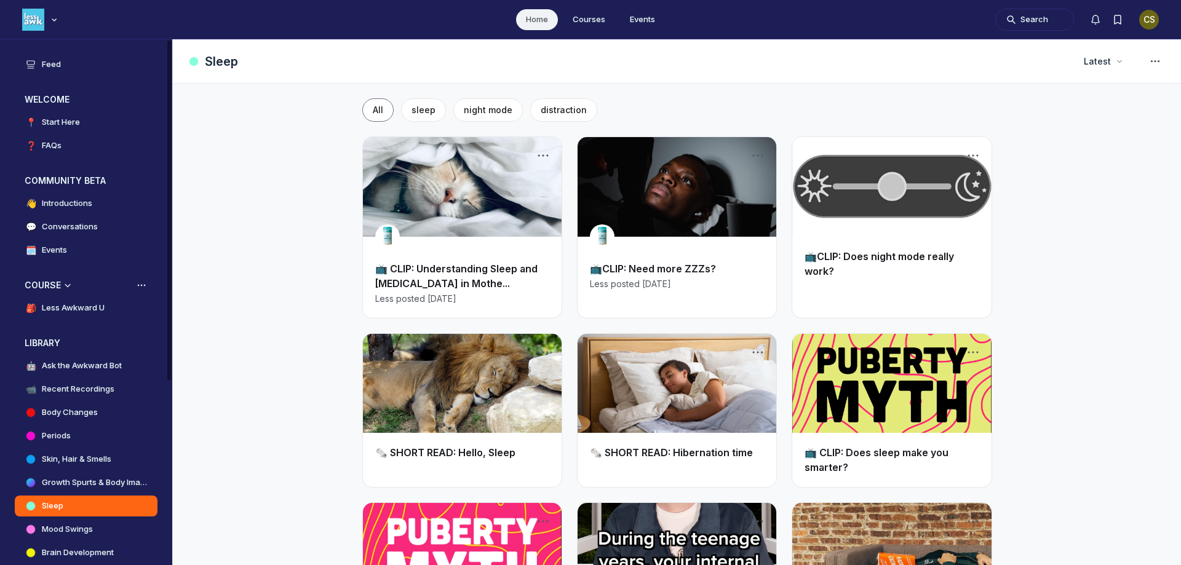
click at [46, 302] on h4 "Less Awkward U" at bounding box center [73, 308] width 63 height 12
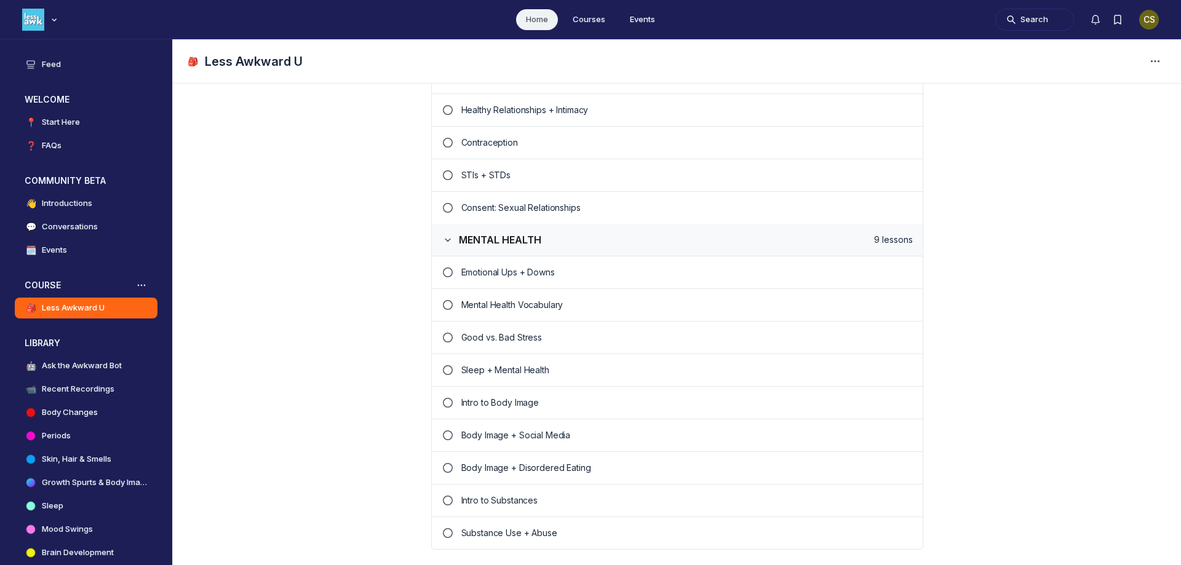
scroll to position [1538, 0]
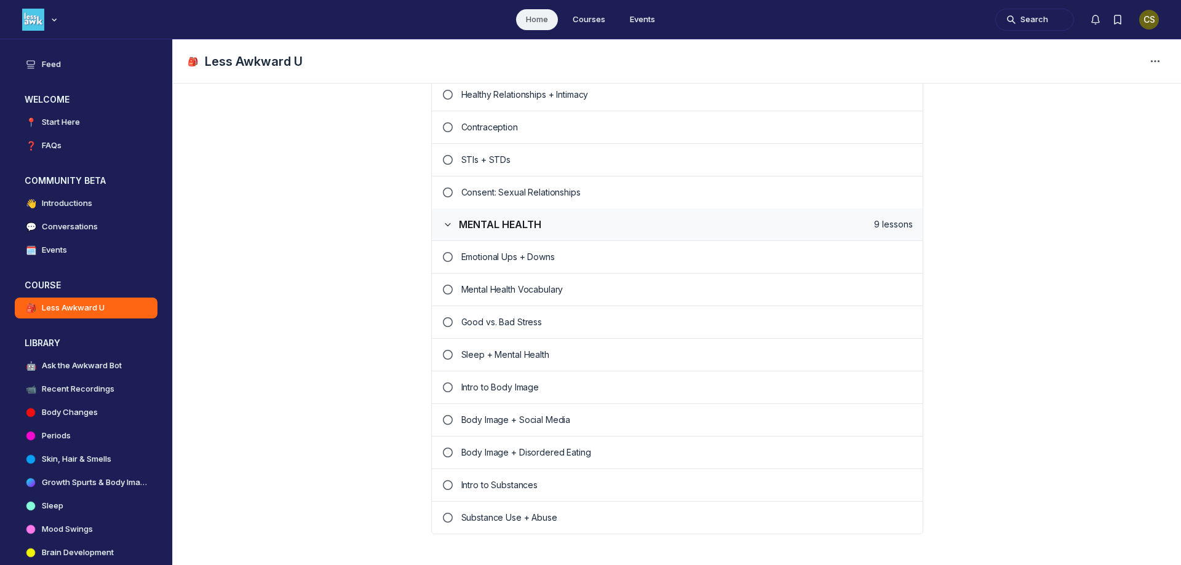
click at [516, 354] on p "Sleep + Mental Health" at bounding box center [687, 355] width 452 height 12
